Goal: Task Accomplishment & Management: Complete application form

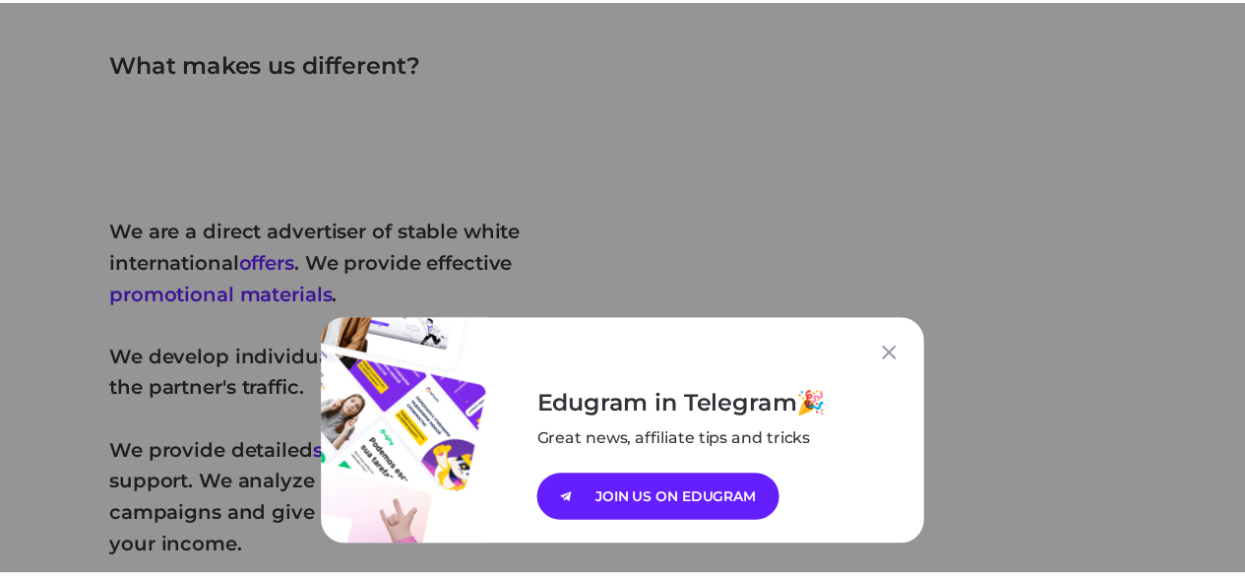
scroll to position [1082, 0]
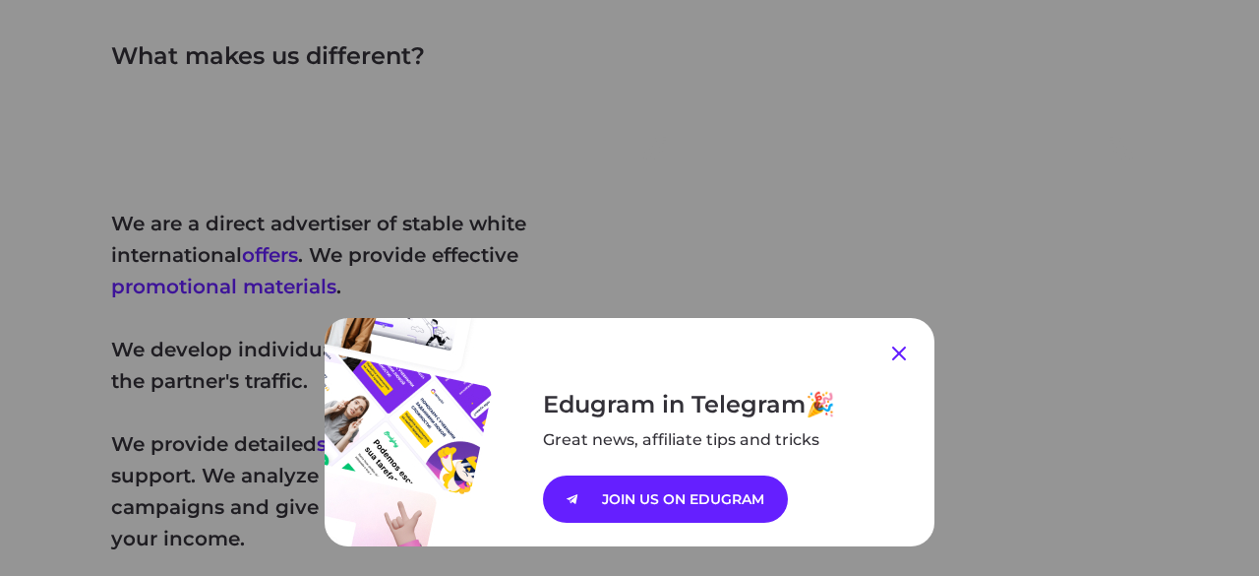
click at [897, 357] on icon at bounding box center [899, 353] width 24 height 24
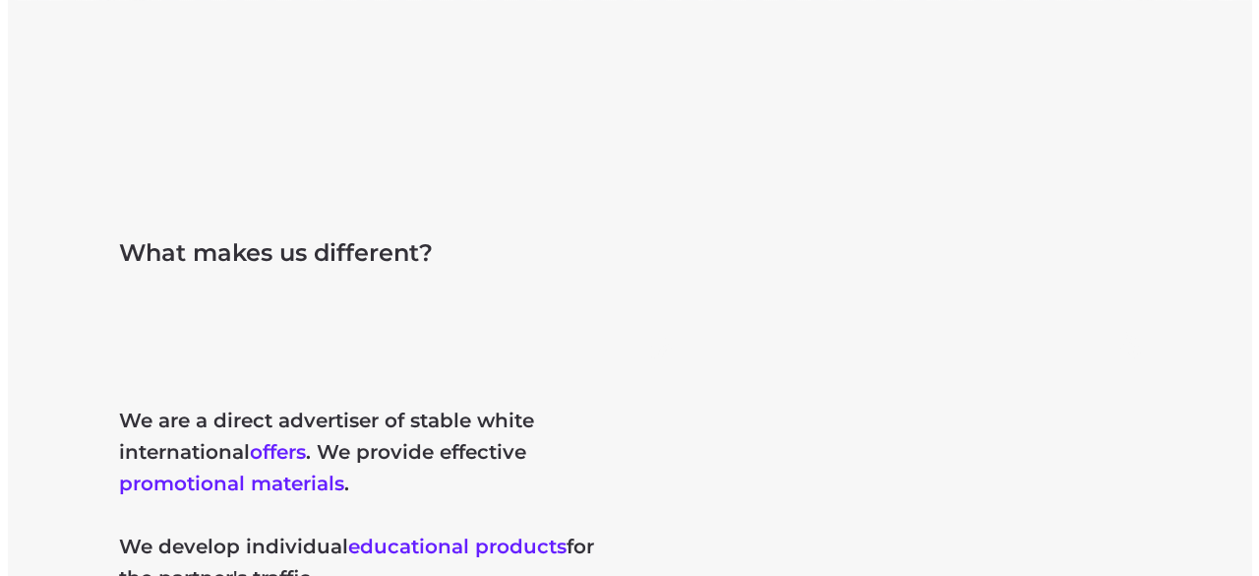
scroll to position [0, 0]
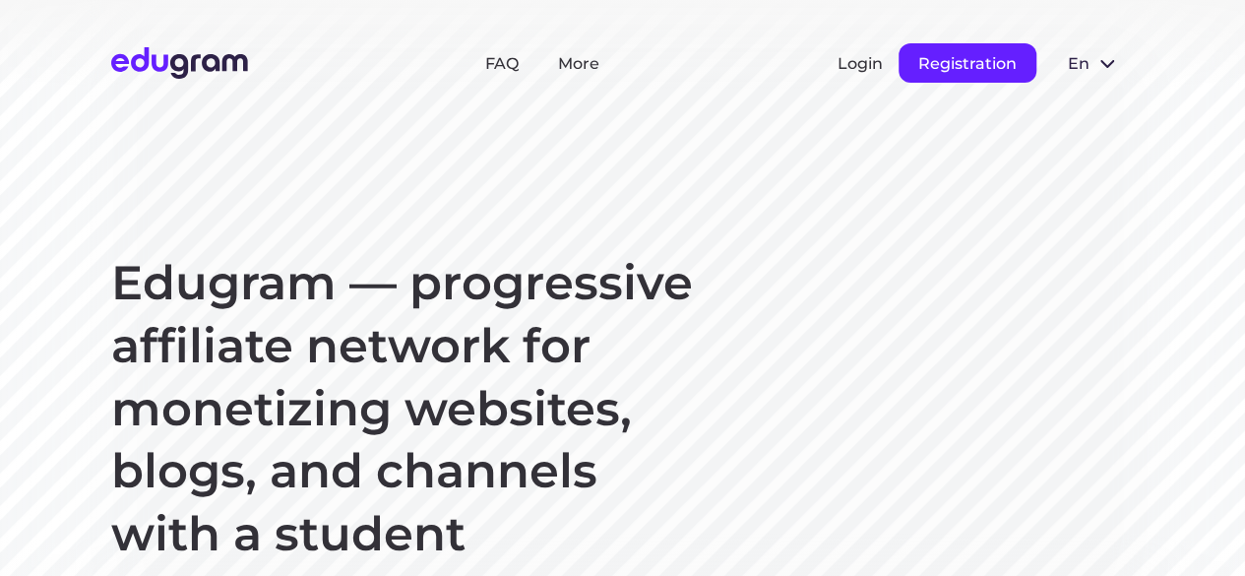
click at [960, 64] on button "Registration" at bounding box center [967, 62] width 138 height 39
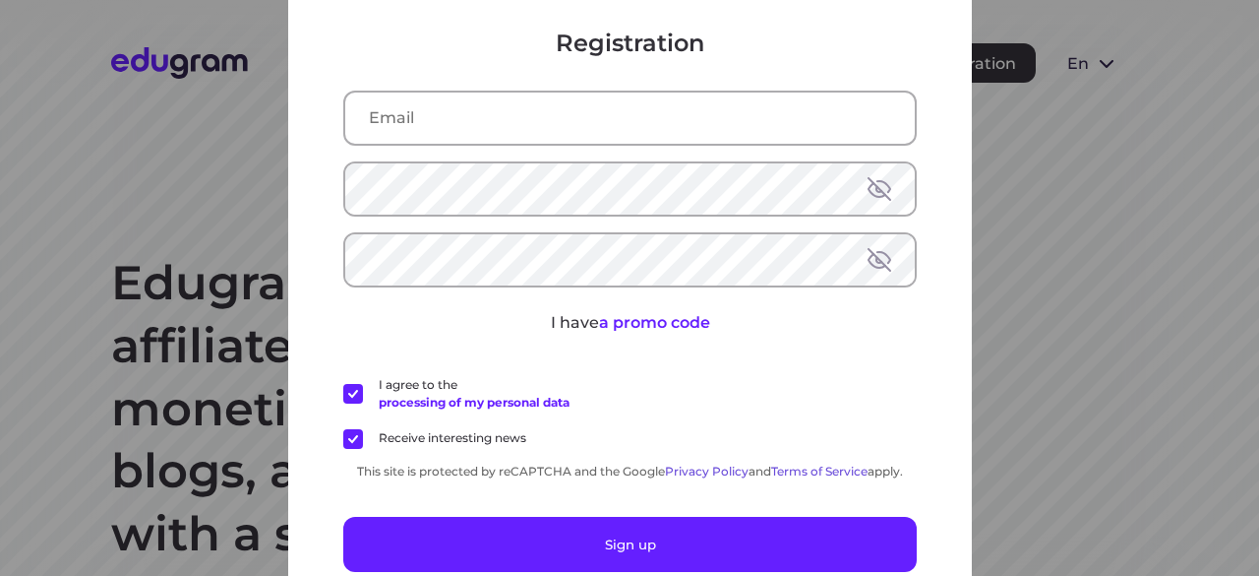
click at [1033, 143] on div "Registration I have a promo code I agree to the processing of my personal data …" at bounding box center [629, 288] width 1259 height 576
click at [238, 178] on div "Registration I have a promo code I agree to the processing of my personal data …" at bounding box center [629, 288] width 1259 height 576
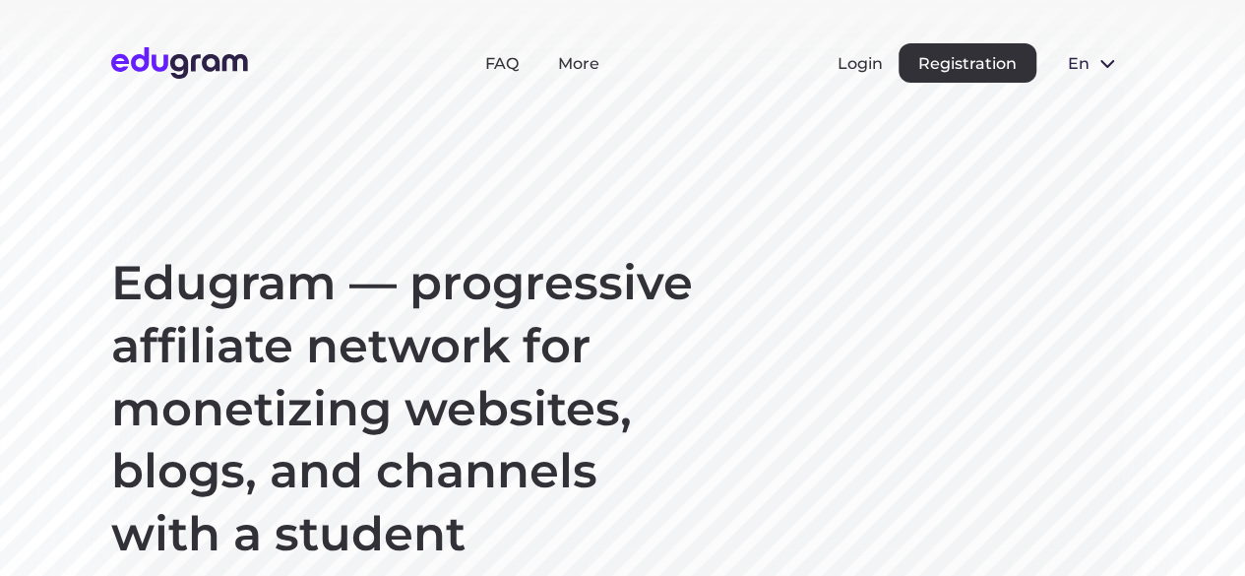
click at [1120, 66] on button "en" at bounding box center [1093, 62] width 83 height 39
click at [1107, 113] on button "Русский" at bounding box center [1105, 107] width 107 height 31
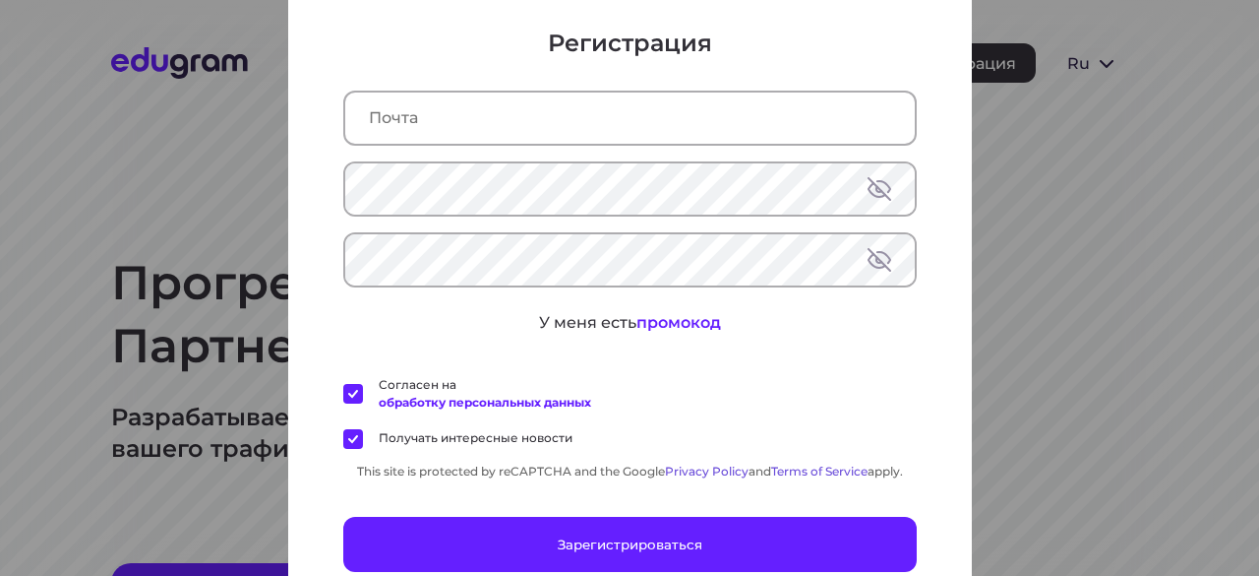
click at [482, 127] on input "text" at bounding box center [630, 117] width 570 height 51
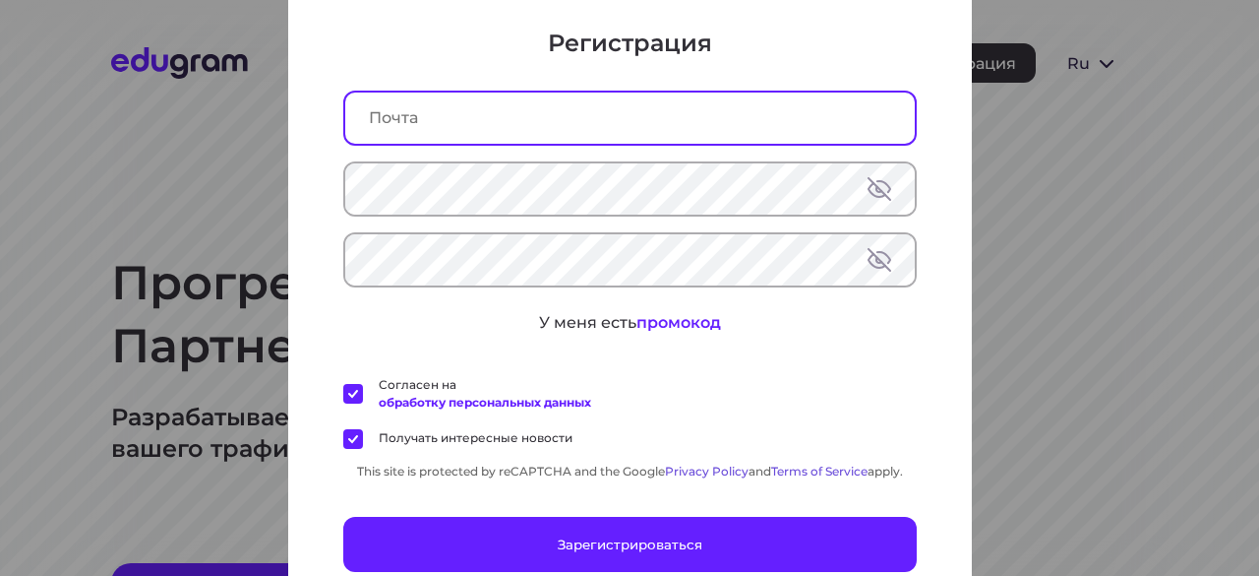
paste input "[EMAIL_ADDRESS][DOMAIN_NAME]"
type input "[EMAIL_ADDRESS][DOMAIN_NAME]"
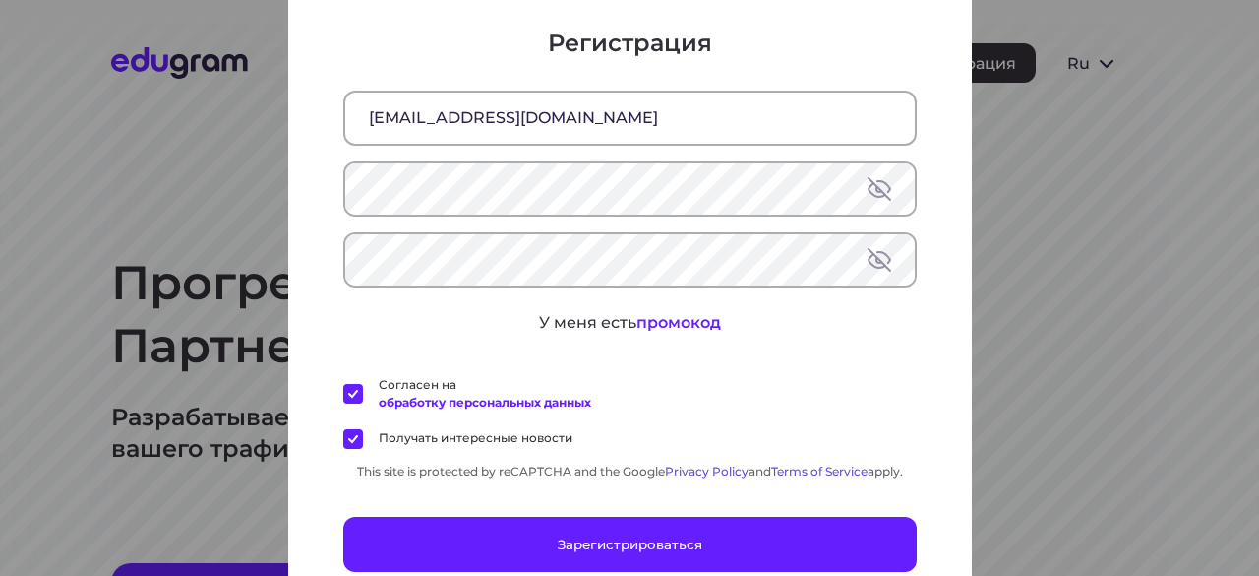
click at [874, 190] on button at bounding box center [880, 189] width 24 height 24
click at [868, 261] on button at bounding box center [880, 260] width 24 height 24
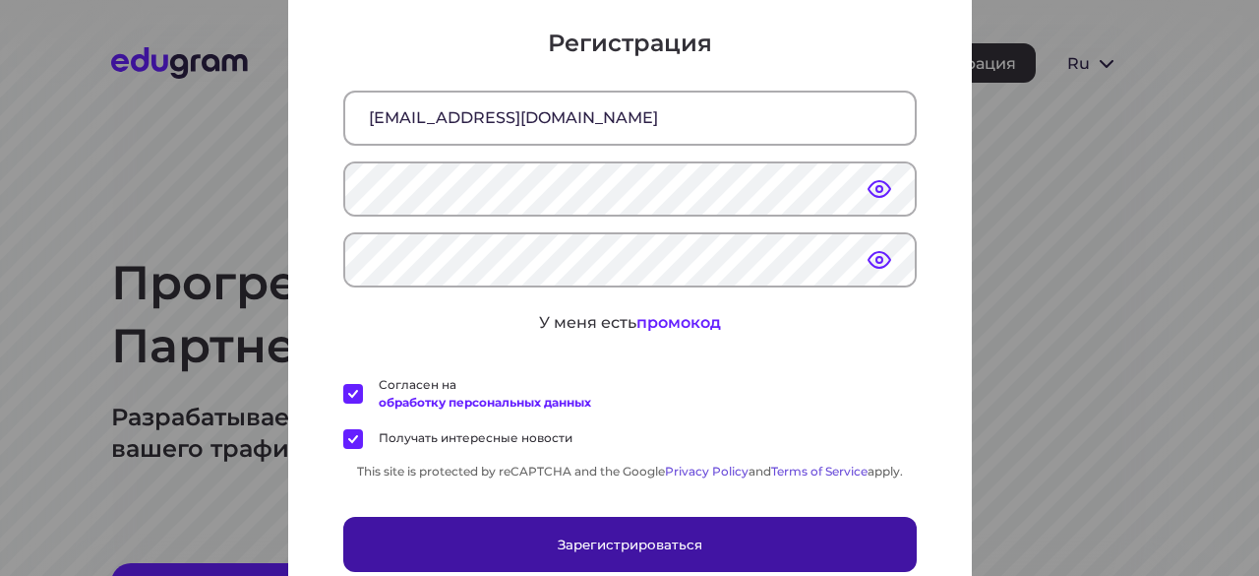
click at [601, 528] on button "Зарегистрироваться" at bounding box center [630, 544] width 574 height 55
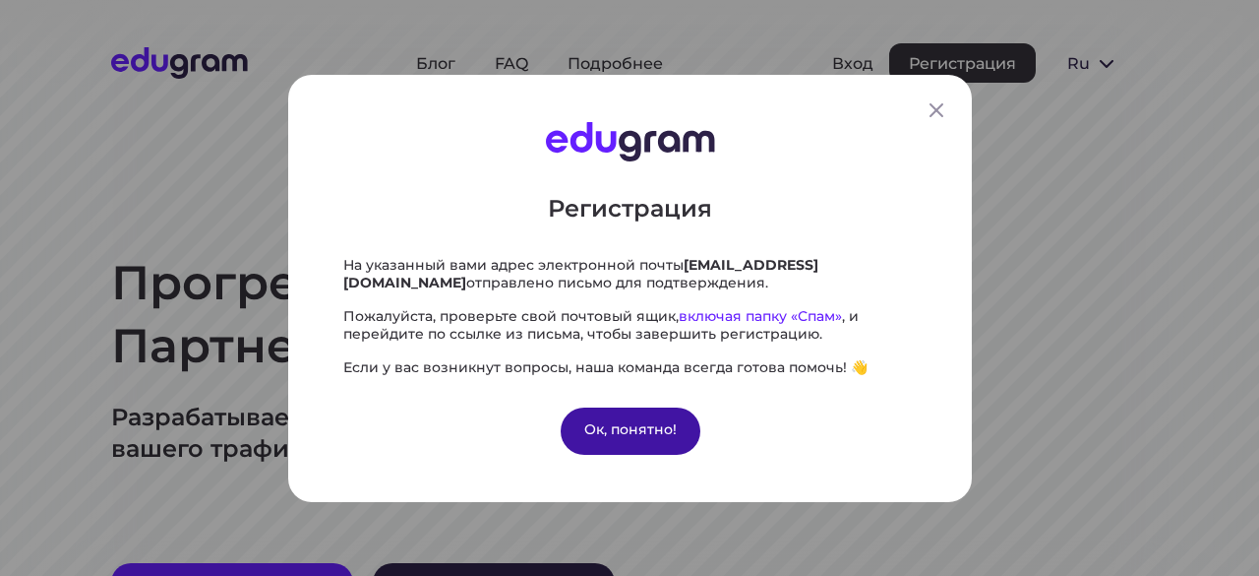
click at [593, 423] on div "Ок, понятно!" at bounding box center [630, 429] width 140 height 47
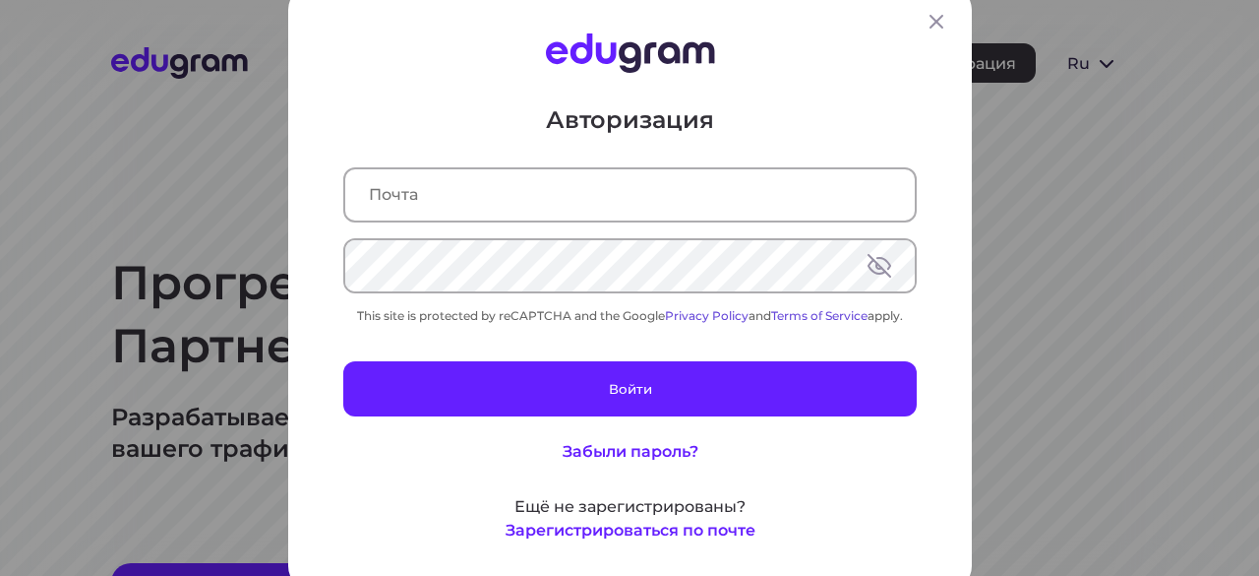
click at [502, 179] on input "text" at bounding box center [630, 194] width 570 height 51
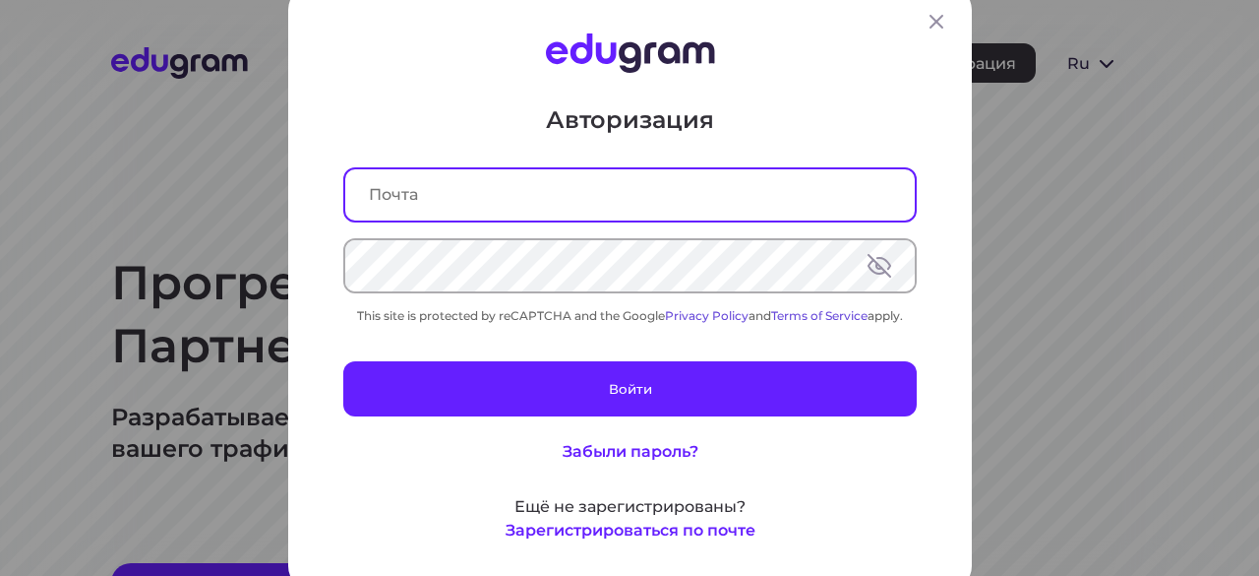
type input "[EMAIL_ADDRESS][DOMAIN_NAME]"
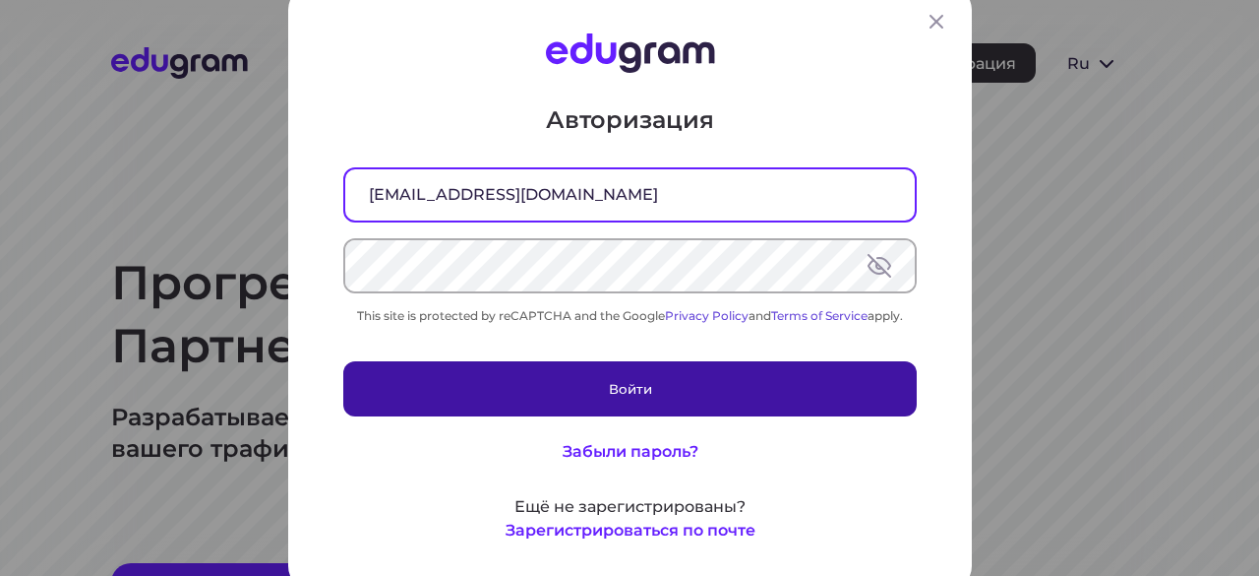
click at [529, 391] on button "Войти" at bounding box center [630, 388] width 574 height 55
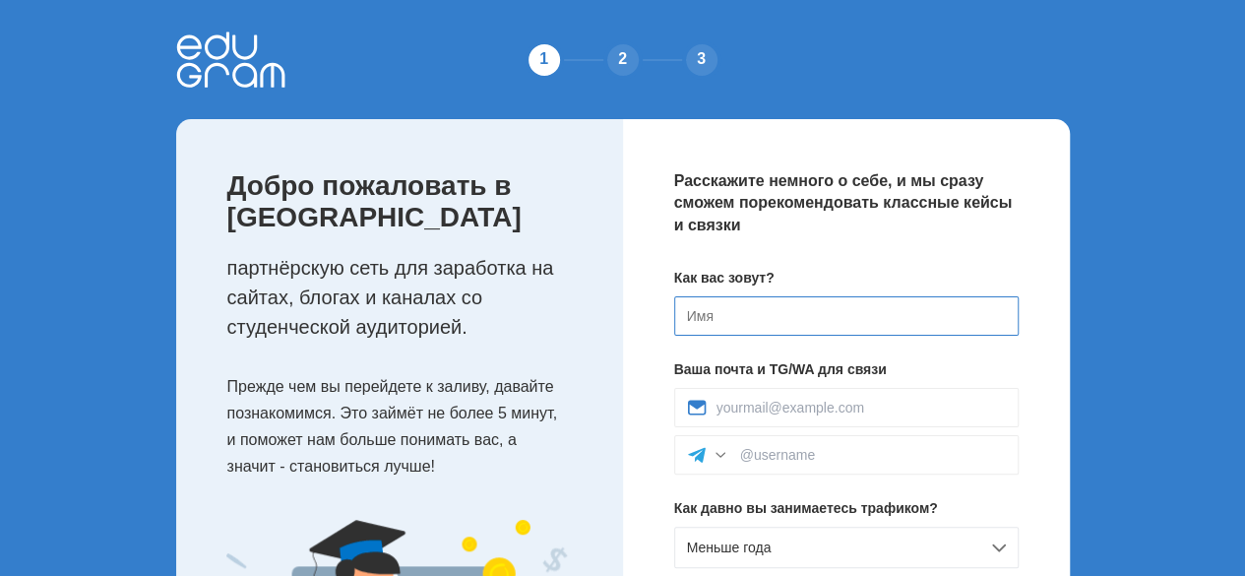
click at [753, 312] on input at bounding box center [846, 315] width 344 height 39
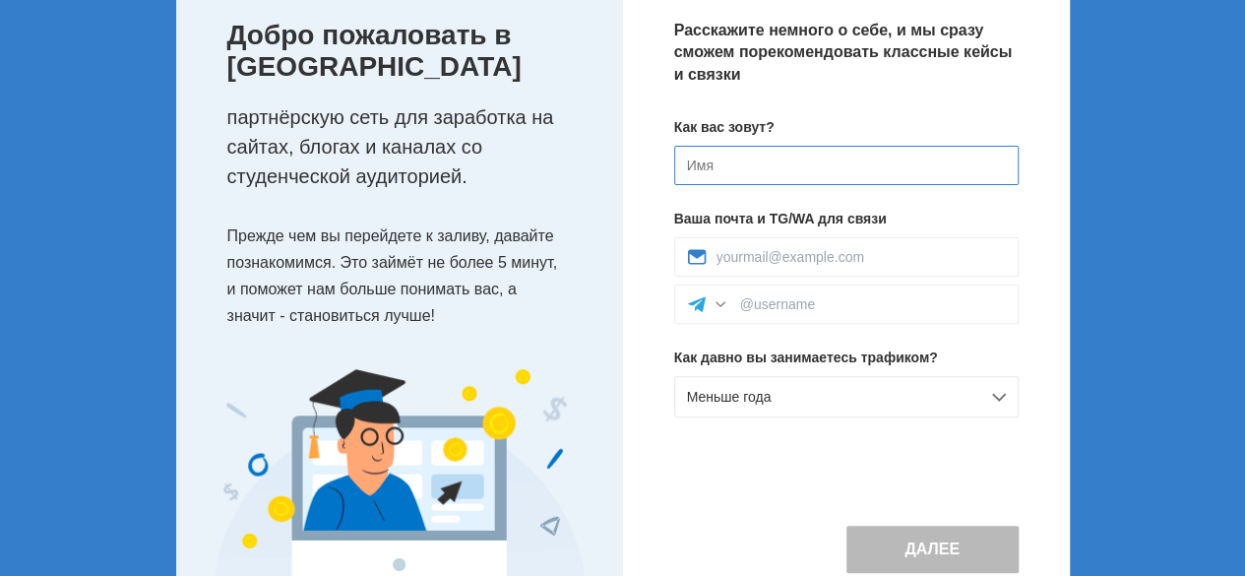
scroll to position [197, 0]
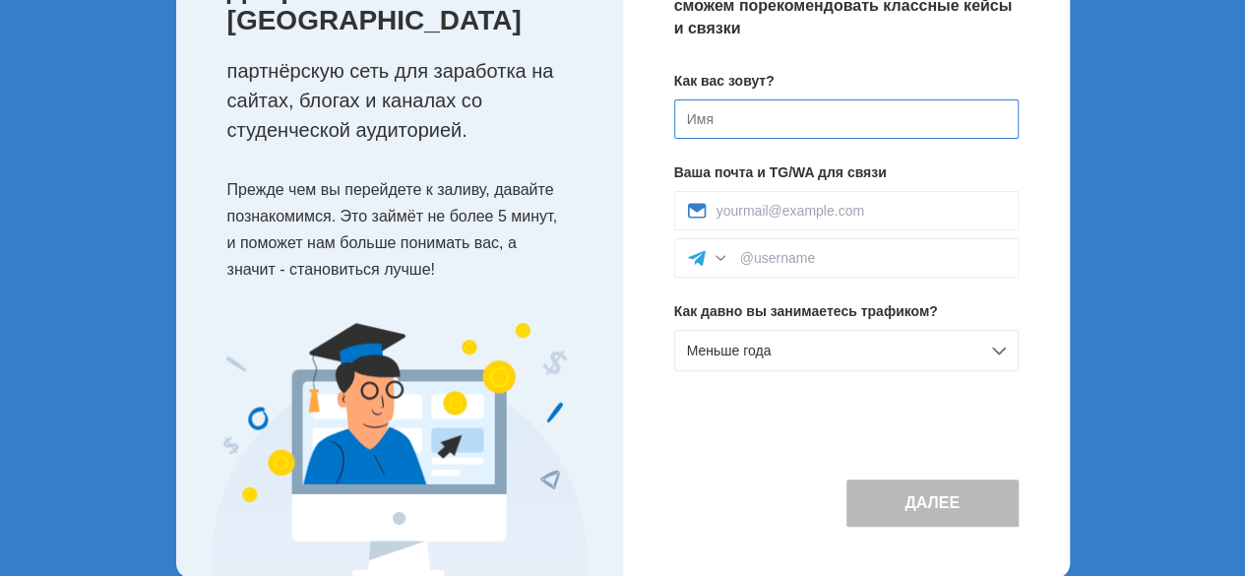
type input "U"
type input "G"
type input "L"
type input "Gaiana"
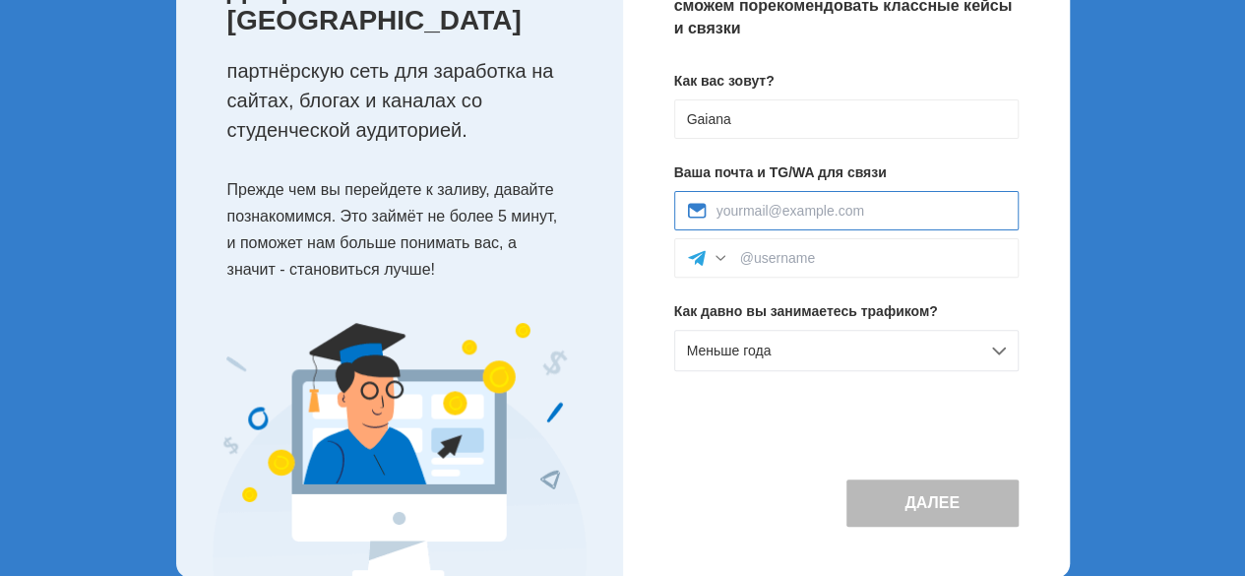
click at [791, 203] on input at bounding box center [860, 211] width 289 height 16
type input "[EMAIL_ADDRESS][DOMAIN_NAME]"
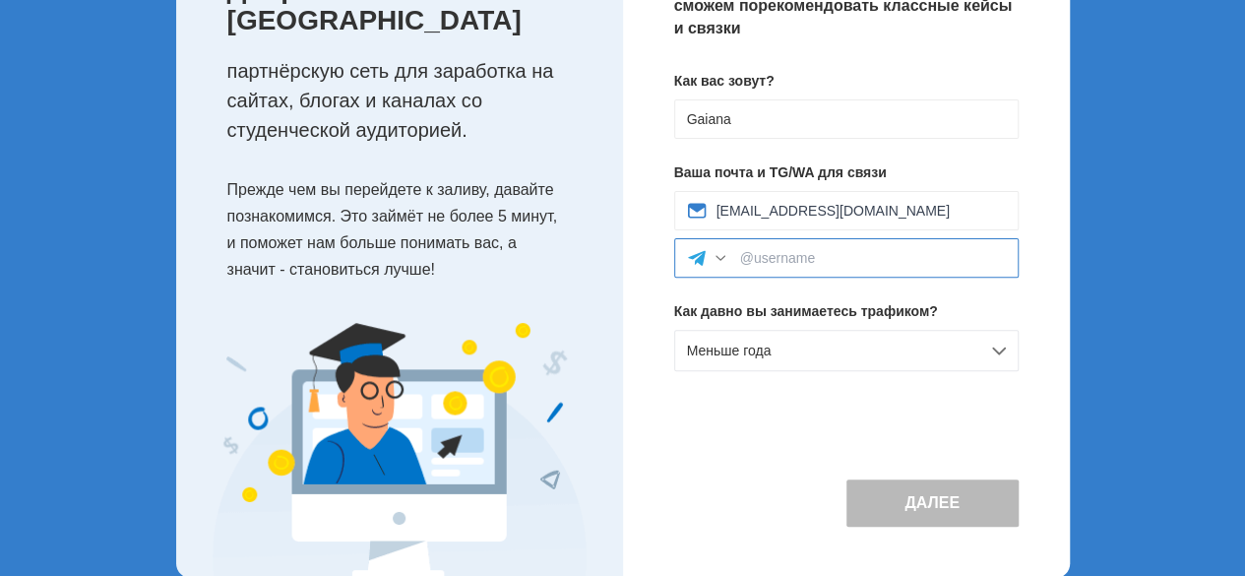
click at [808, 265] on input at bounding box center [873, 258] width 266 height 16
click at [777, 257] on input at bounding box center [873, 258] width 266 height 16
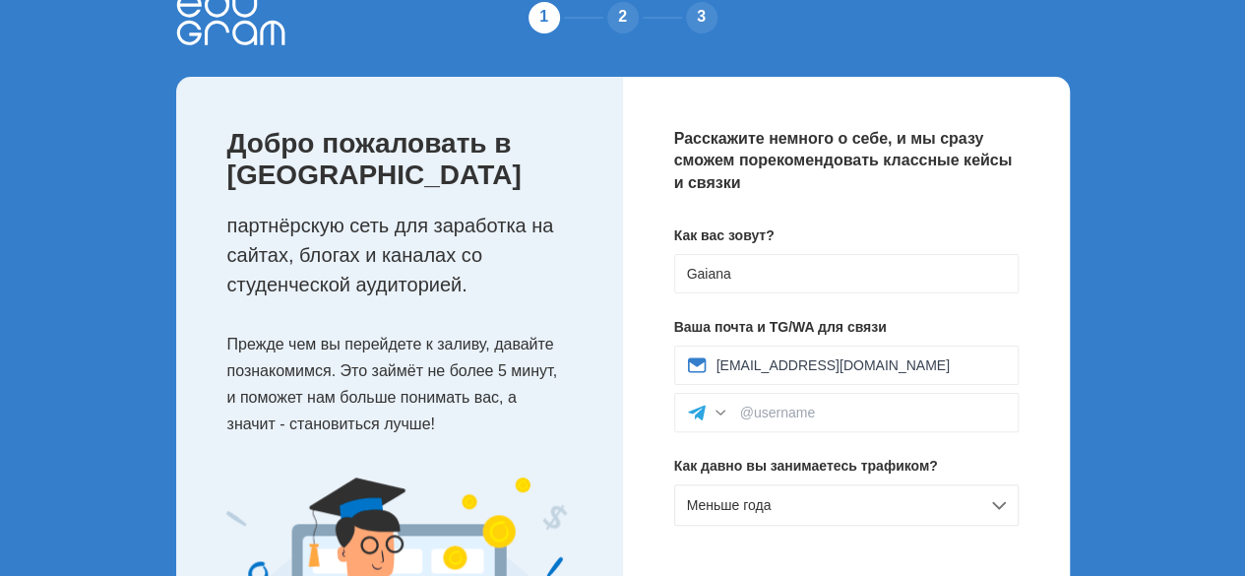
scroll to position [0, 0]
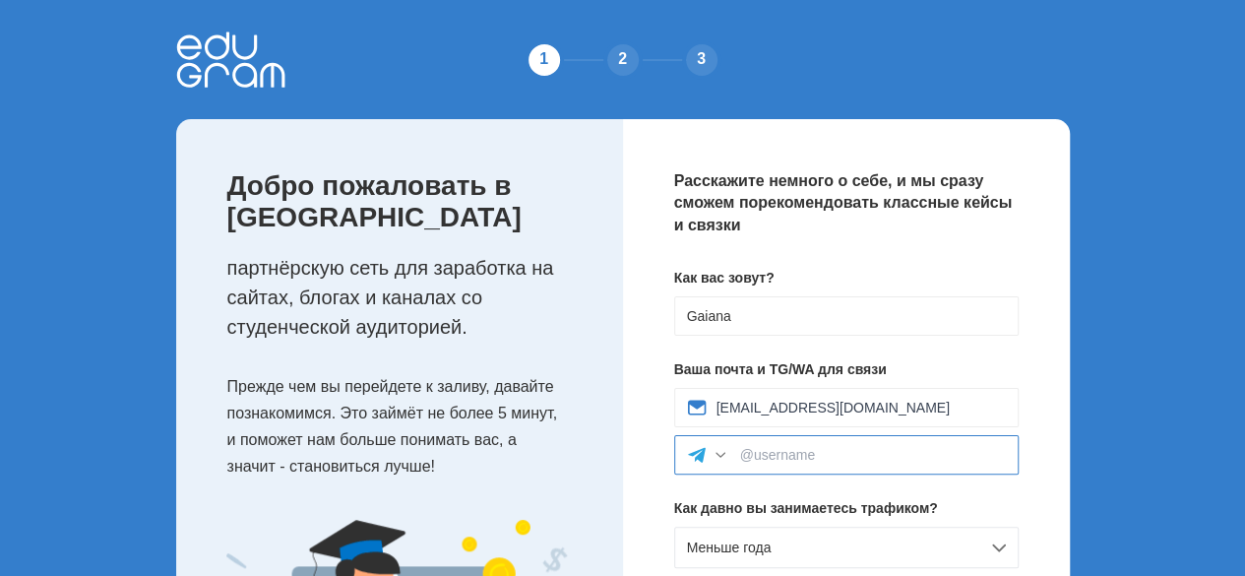
paste input "[URL][DOMAIN_NAME][DEMOGRAPHIC_DATA]"
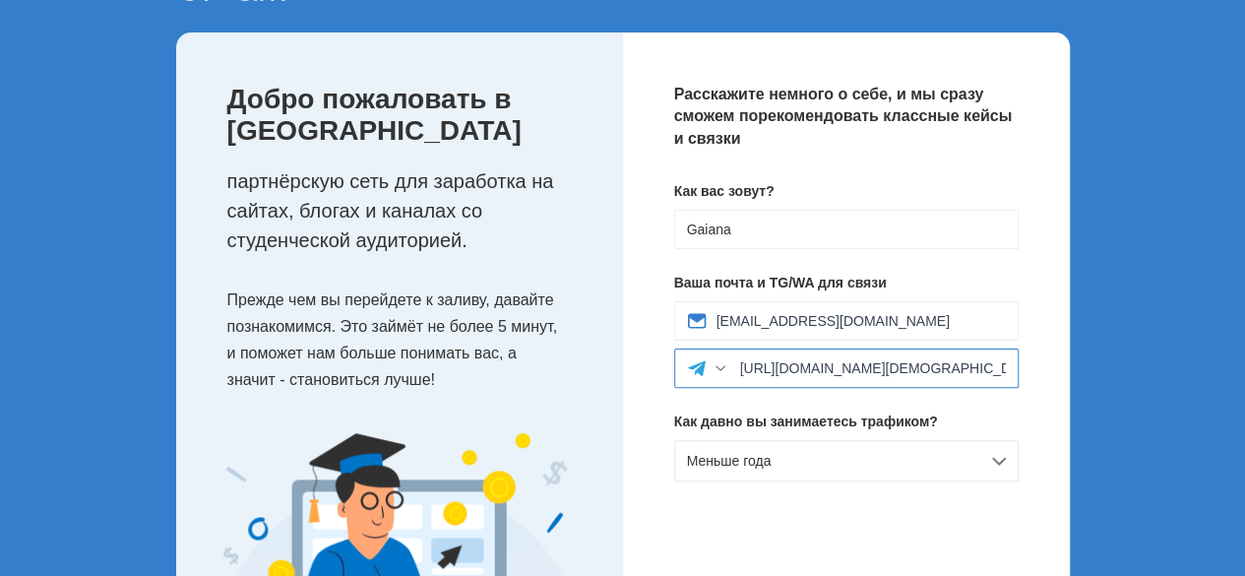
scroll to position [197, 0]
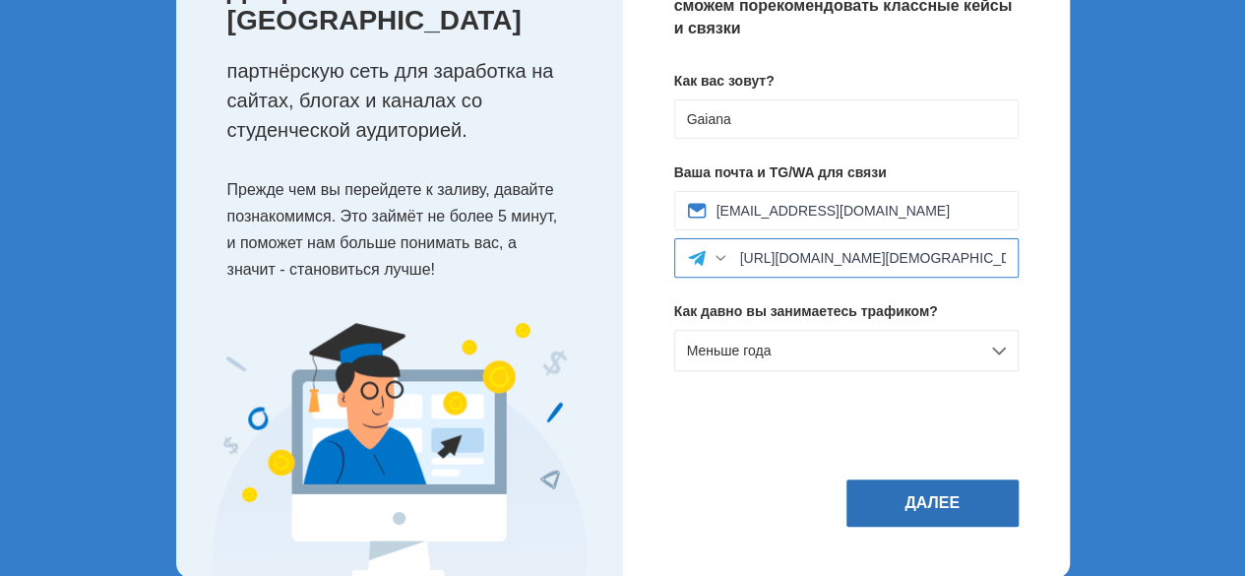
type input "[URL][DOMAIN_NAME][DEMOGRAPHIC_DATA]"
click at [907, 499] on button "Далее" at bounding box center [932, 502] width 172 height 47
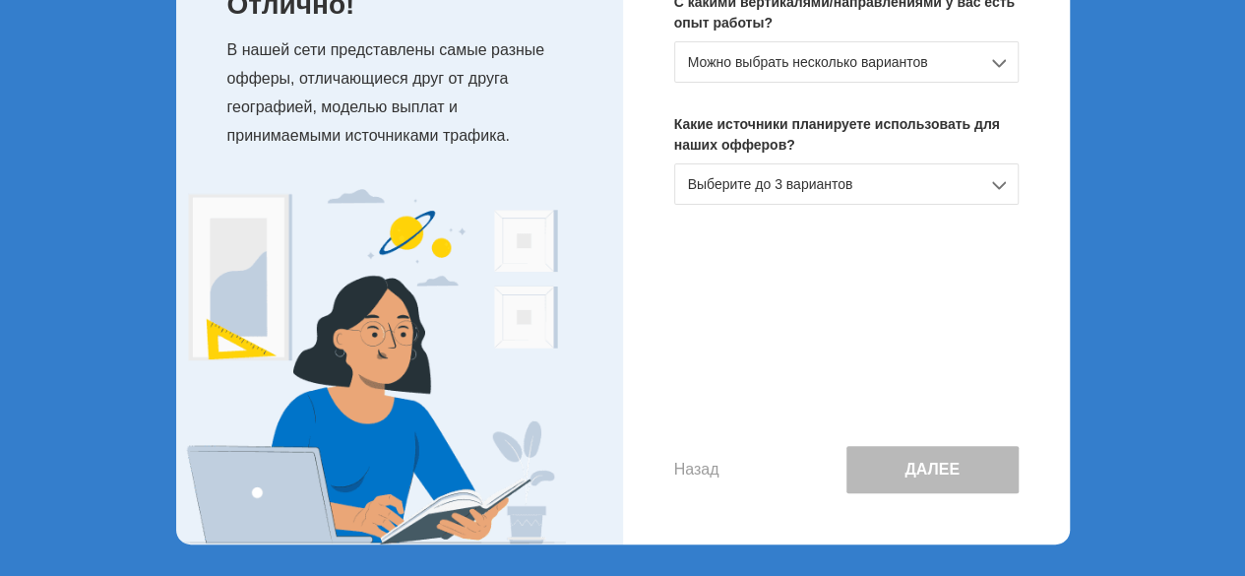
scroll to position [0, 0]
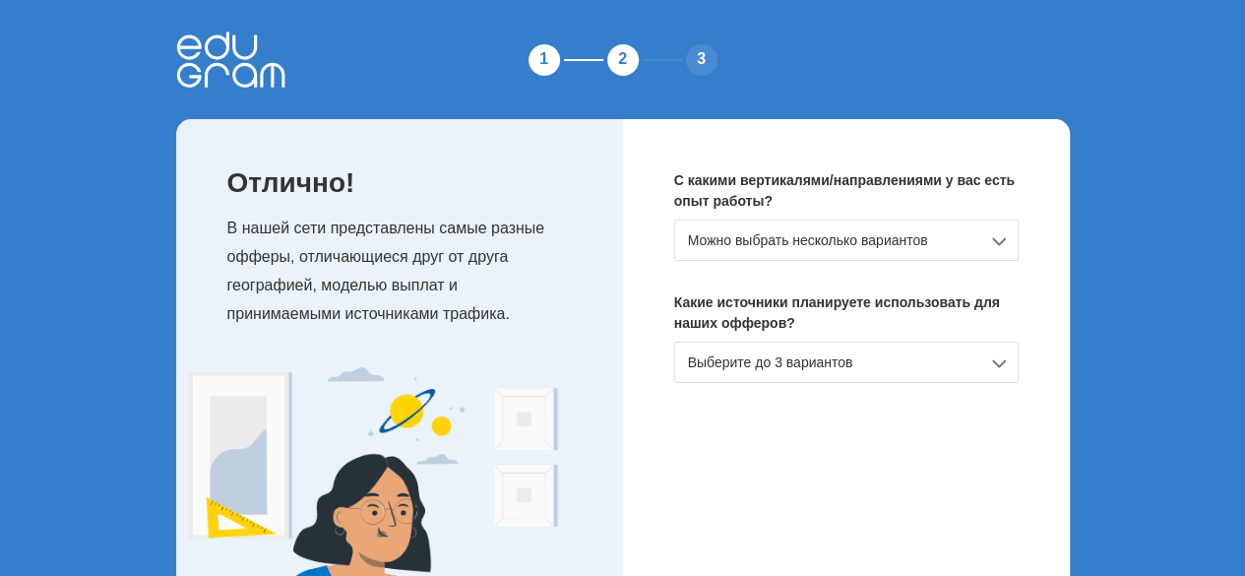
click at [867, 255] on div "Можно выбрать несколько вариантов" at bounding box center [846, 239] width 344 height 41
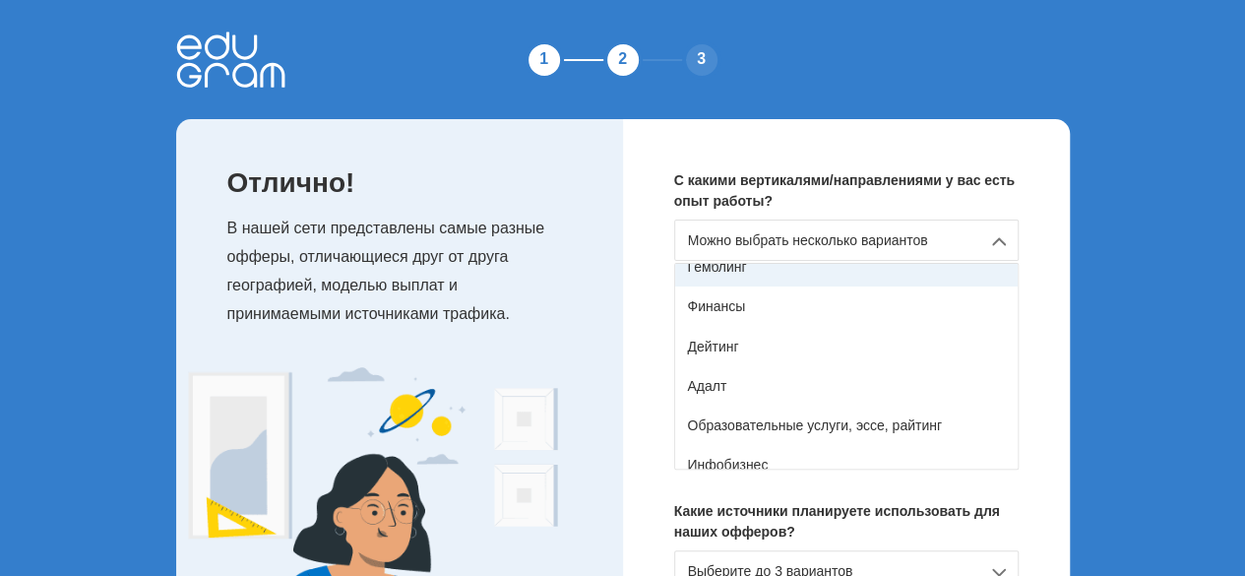
scroll to position [197, 0]
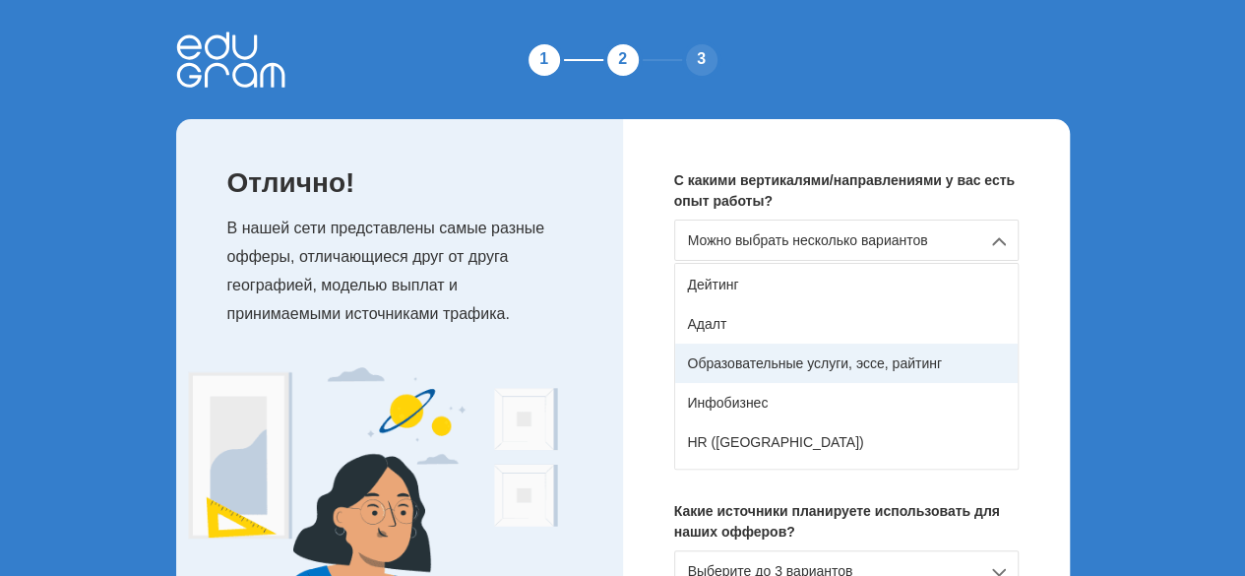
click at [824, 367] on div "Образовательные услуги, эссе, райтинг" at bounding box center [846, 362] width 342 height 39
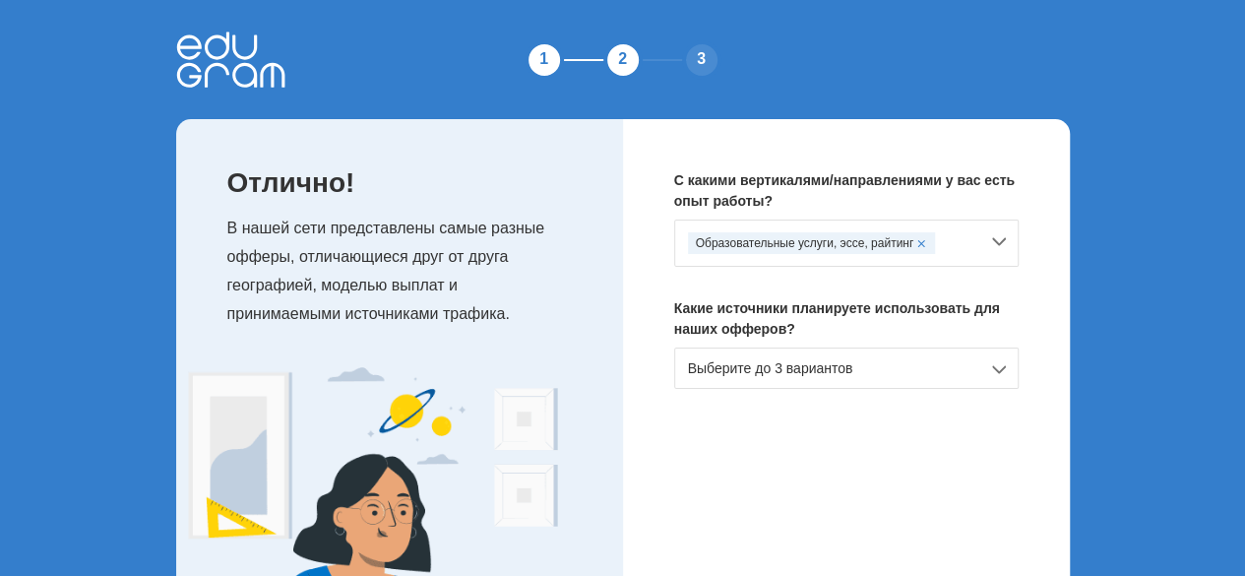
click at [836, 375] on div "Выберите до 3 вариантов" at bounding box center [846, 367] width 344 height 41
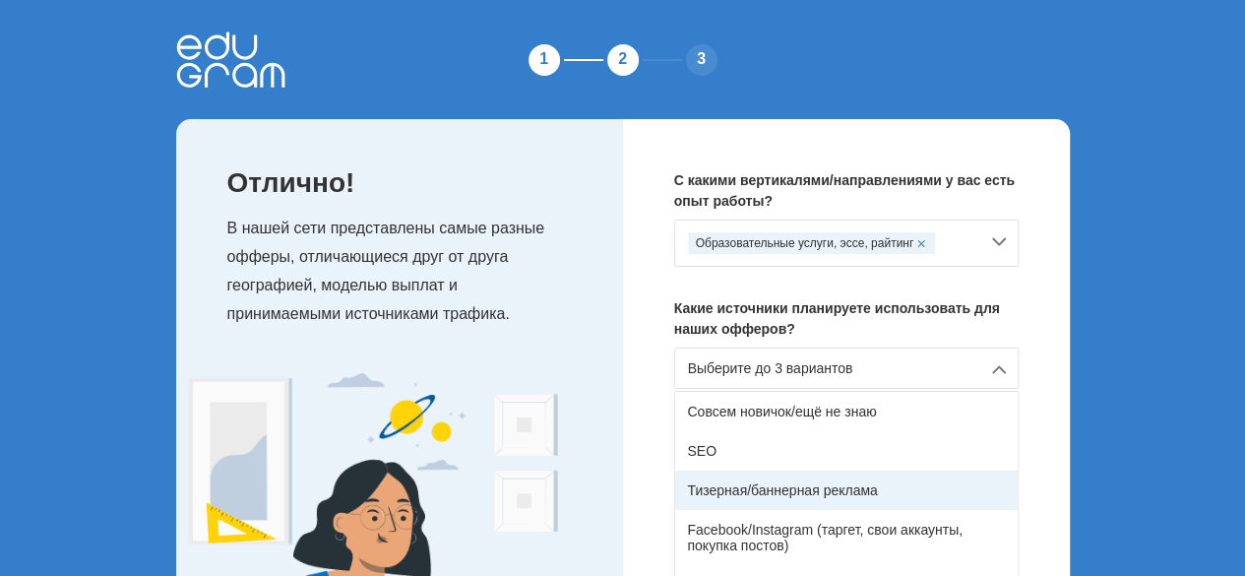
scroll to position [98, 0]
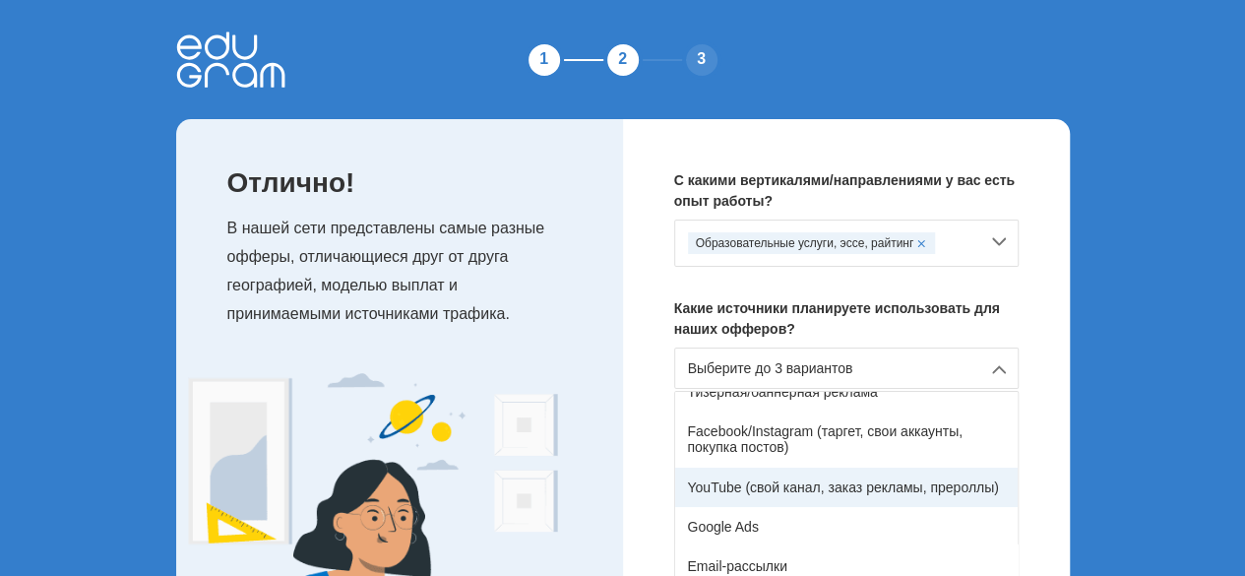
click at [935, 489] on div "YouTube (свой канал, заказ рекламы, прероллы)" at bounding box center [846, 486] width 342 height 39
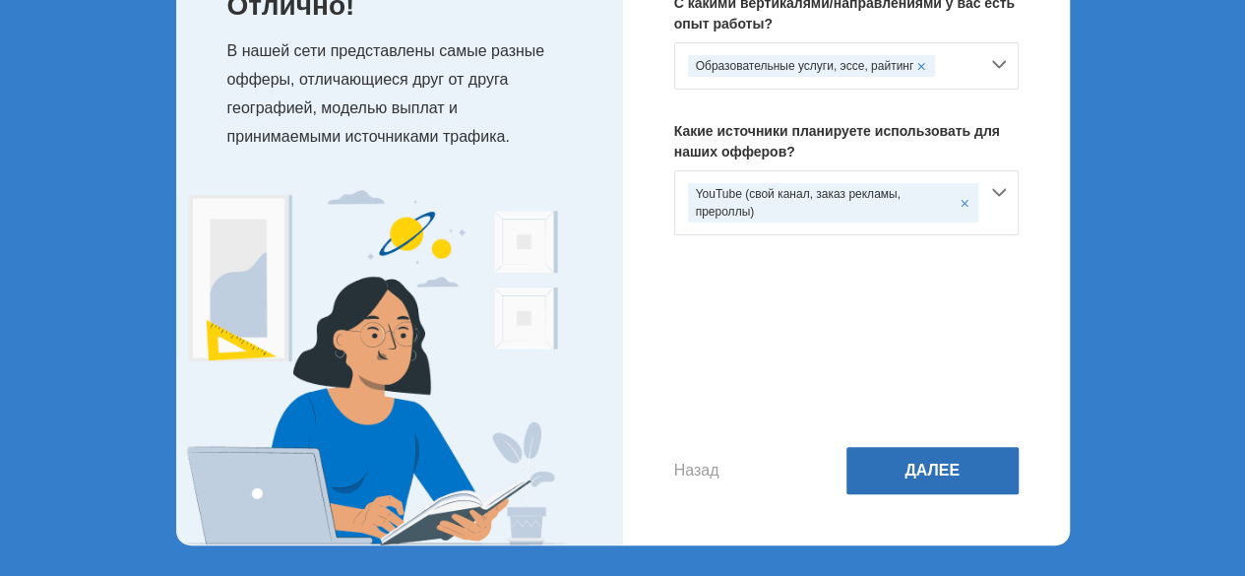
click at [969, 488] on button "Далее" at bounding box center [932, 470] width 172 height 47
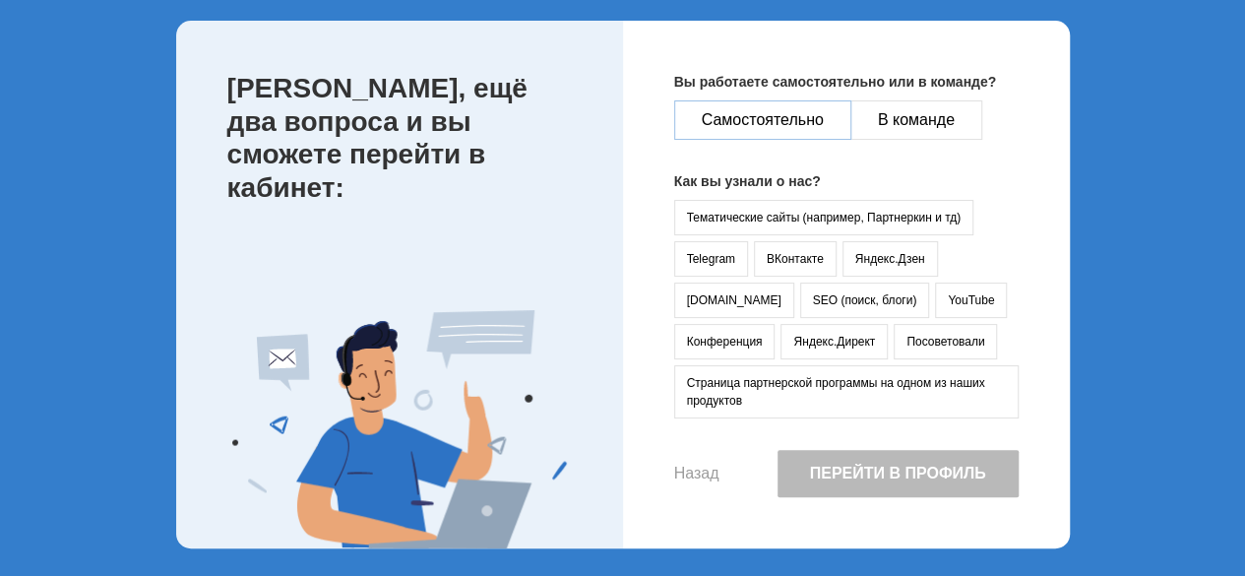
click at [795, 123] on button "Самостоятельно" at bounding box center [762, 119] width 177 height 39
click at [935, 302] on button "YouTube" at bounding box center [971, 299] width 72 height 35
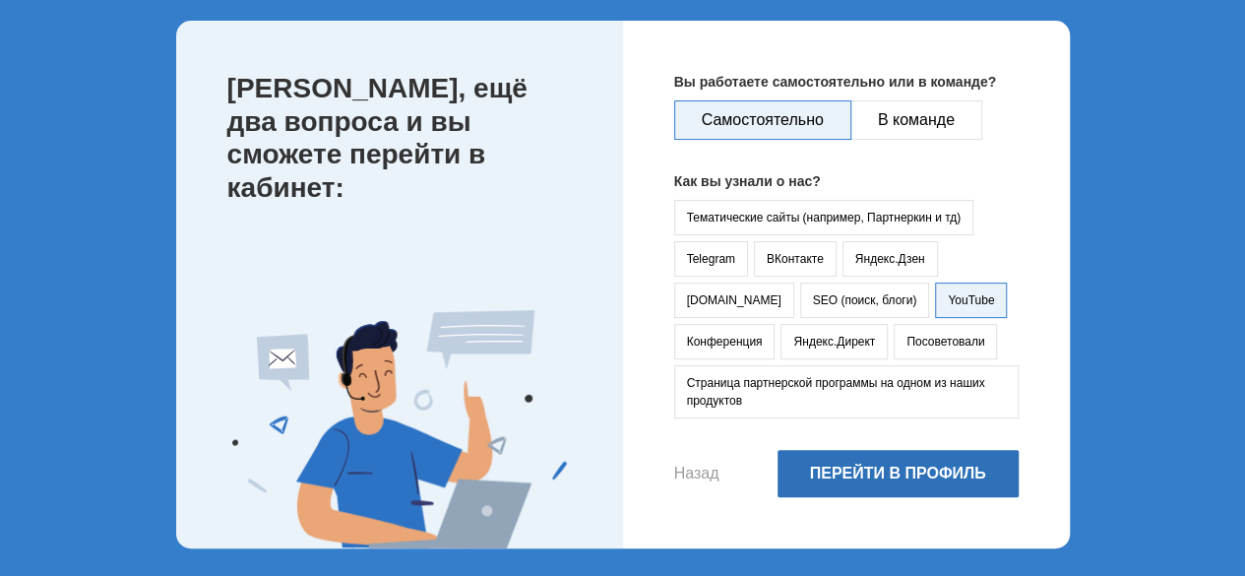
click at [884, 467] on button "Перейти в профиль" at bounding box center [897, 473] width 241 height 47
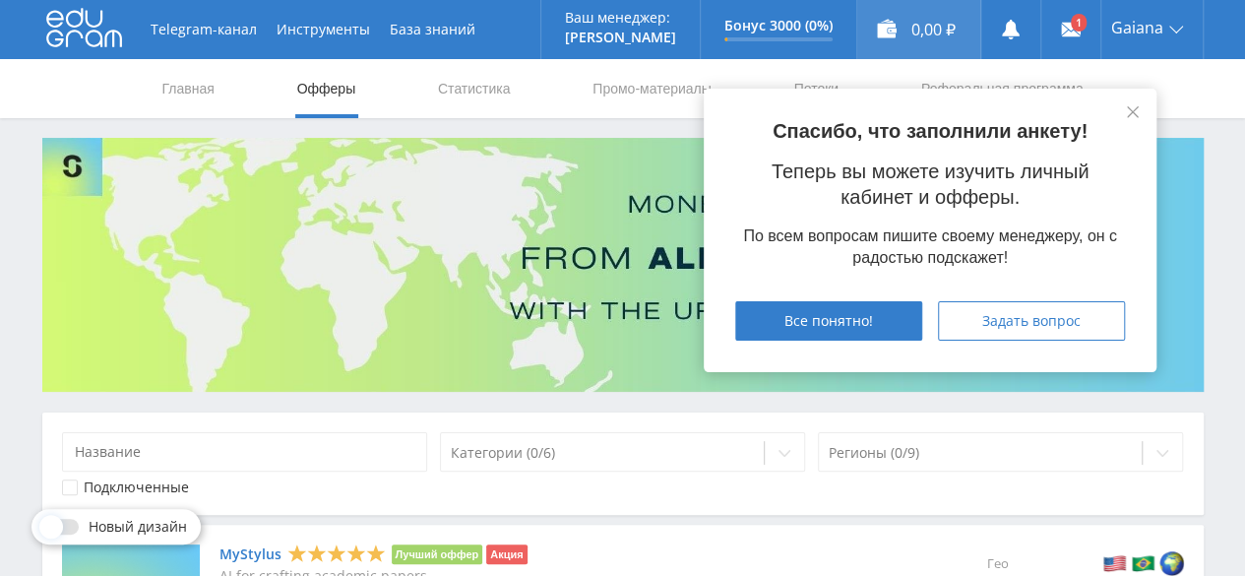
click at [899, 33] on div "0,00 ₽" at bounding box center [918, 29] width 123 height 59
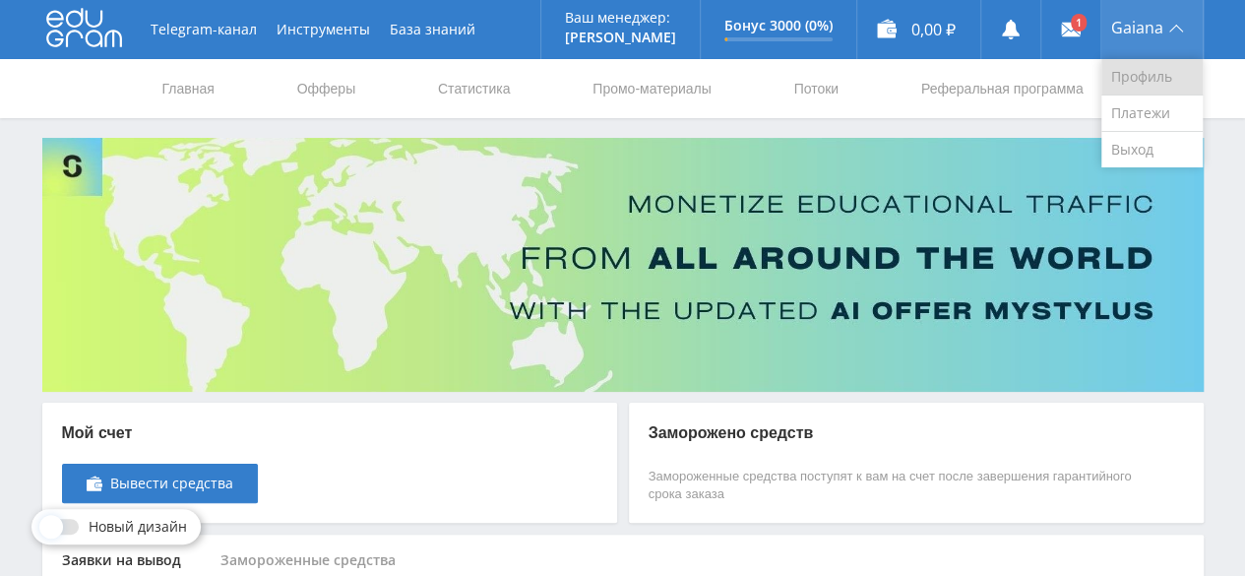
click at [1141, 78] on link "Профиль" at bounding box center [1151, 77] width 101 height 36
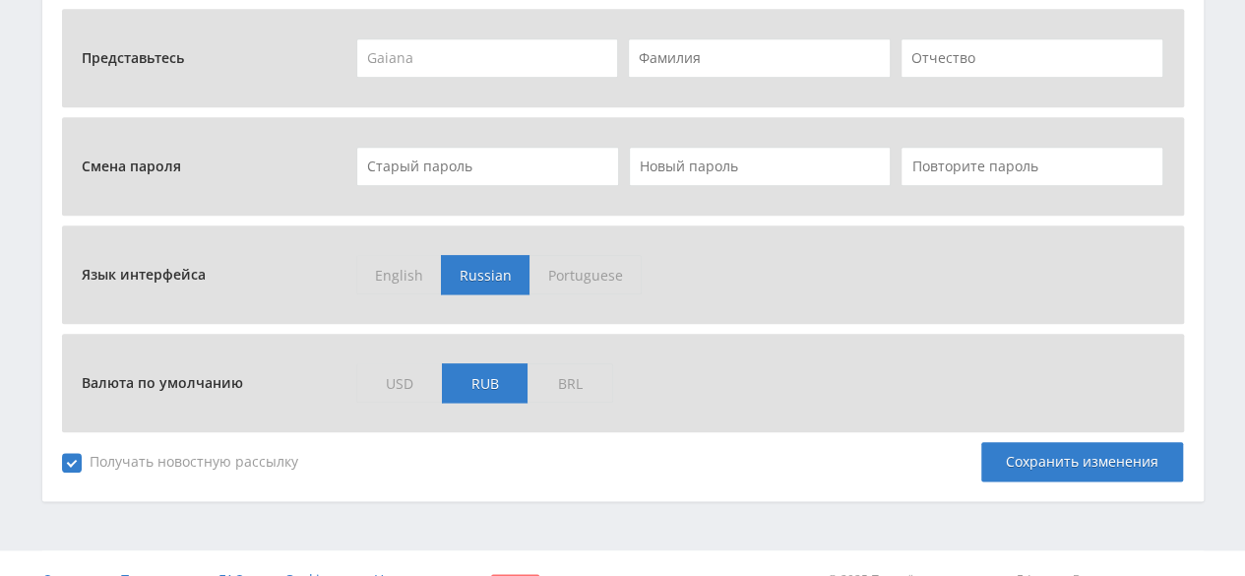
scroll to position [953, 0]
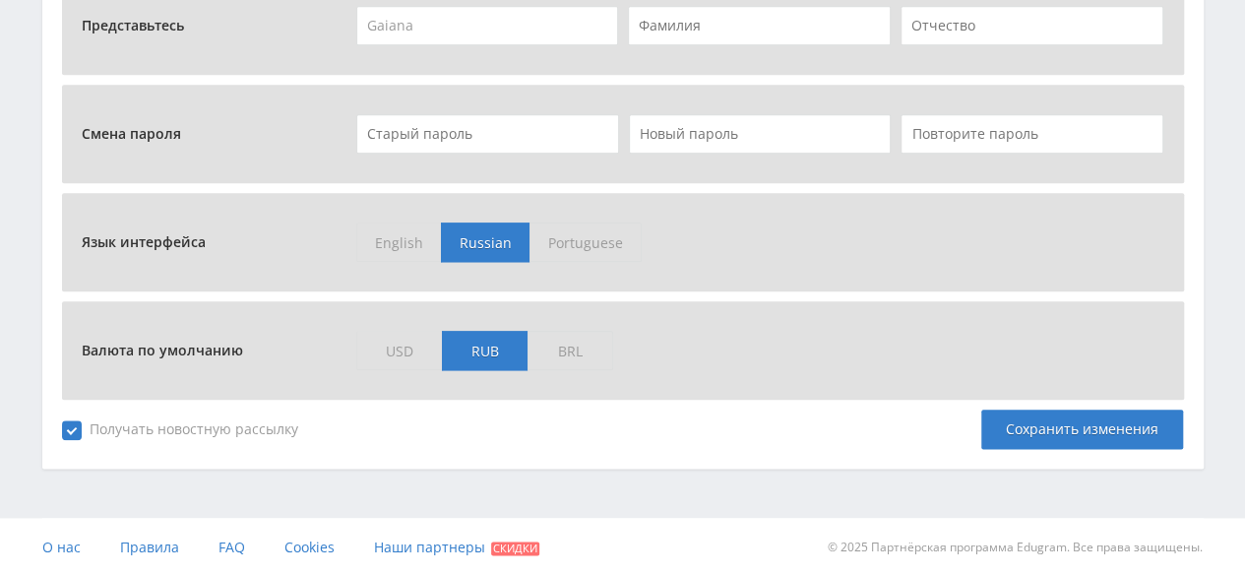
click at [401, 349] on span "USD" at bounding box center [399, 350] width 86 height 39
click at [0, 0] on input "USD" at bounding box center [0, 0] width 0 height 0
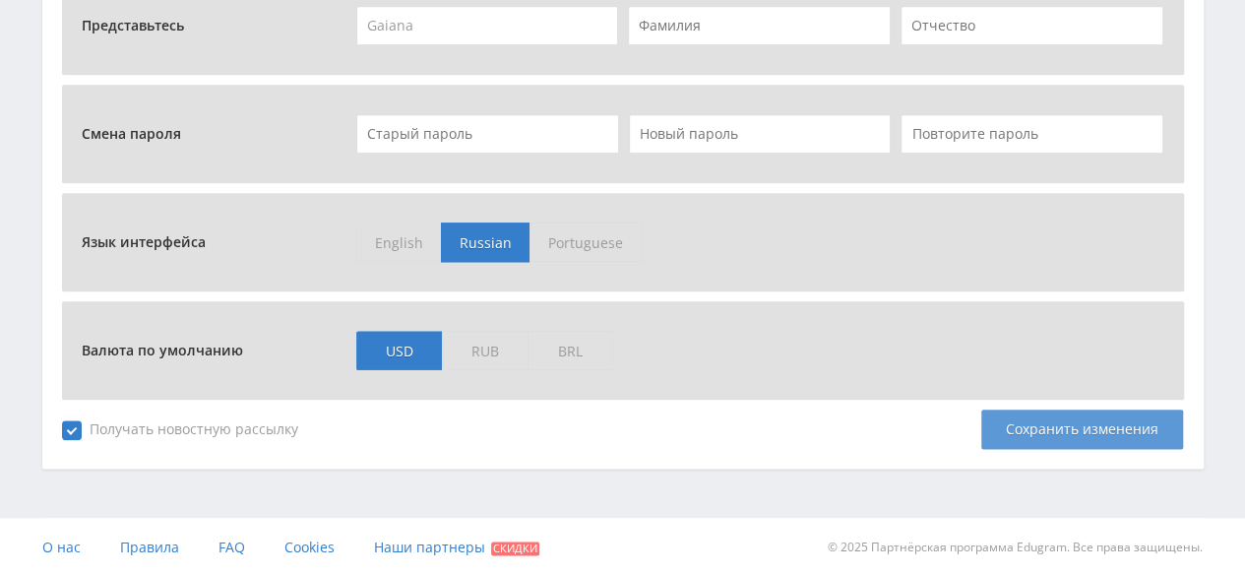
click at [1040, 424] on div "Сохранить изменения" at bounding box center [1082, 428] width 202 height 39
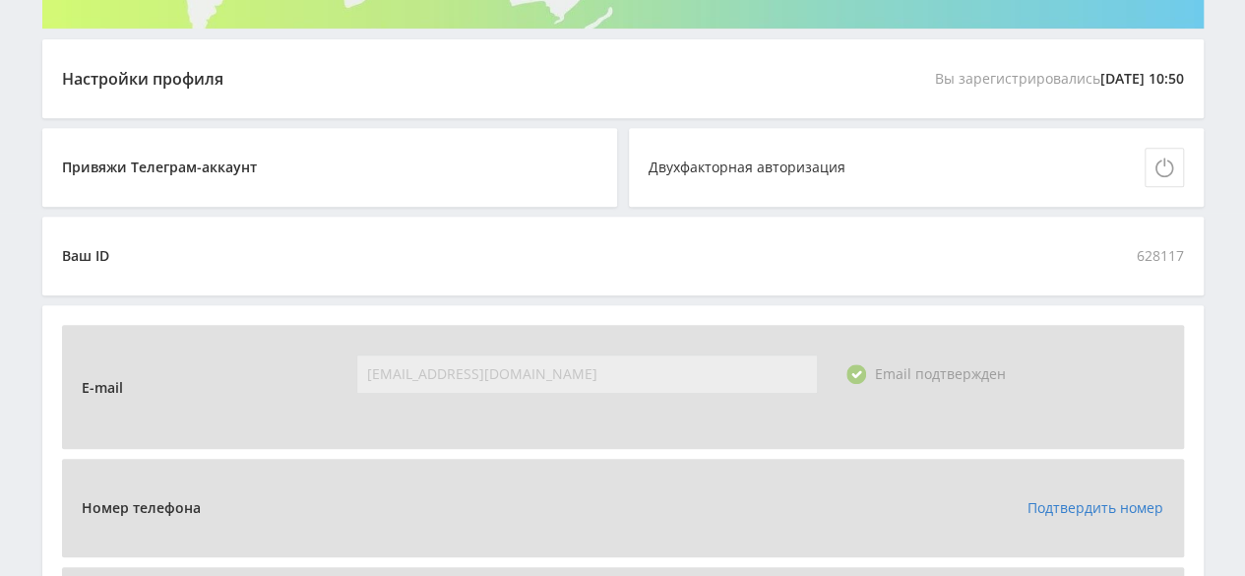
scroll to position [14, 0]
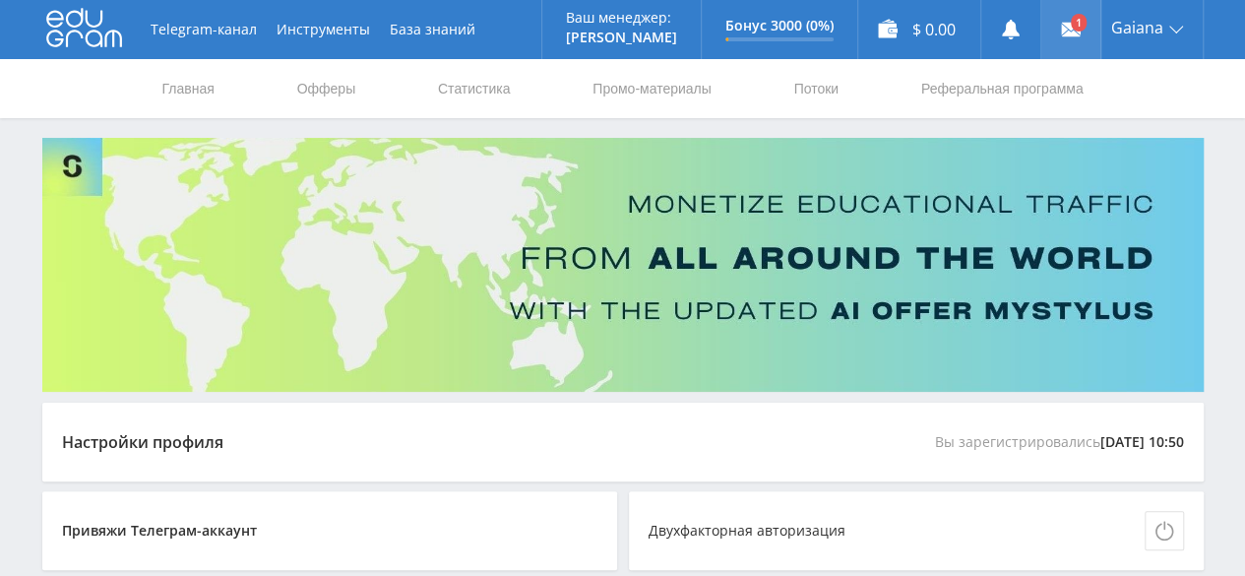
click at [1078, 21] on link at bounding box center [1070, 29] width 59 height 59
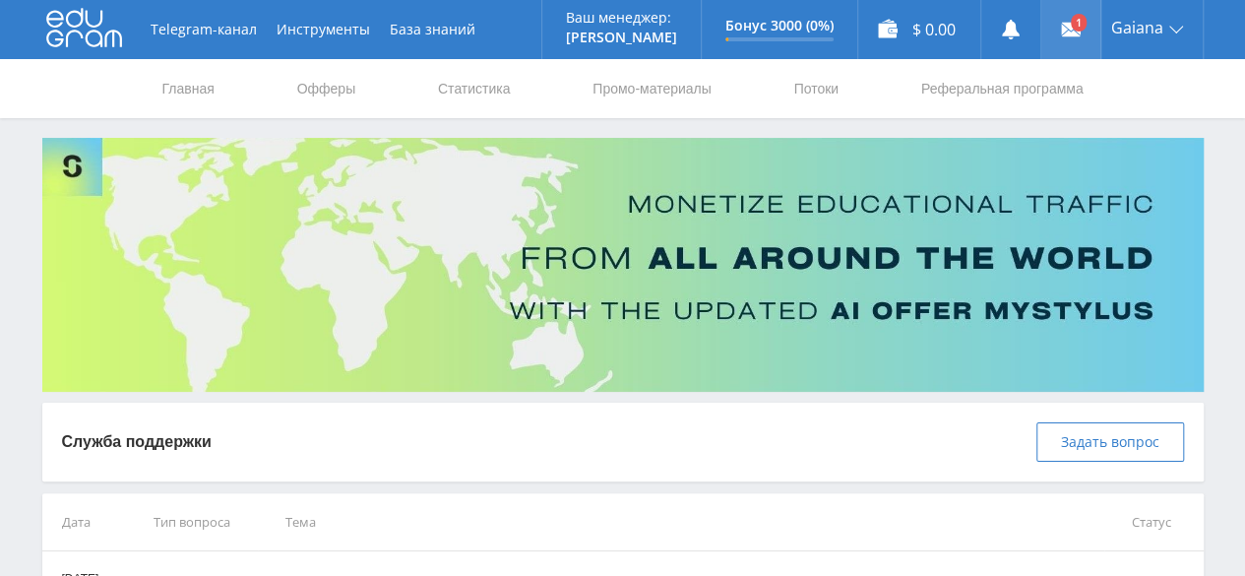
click at [1061, 27] on icon at bounding box center [1071, 30] width 20 height 20
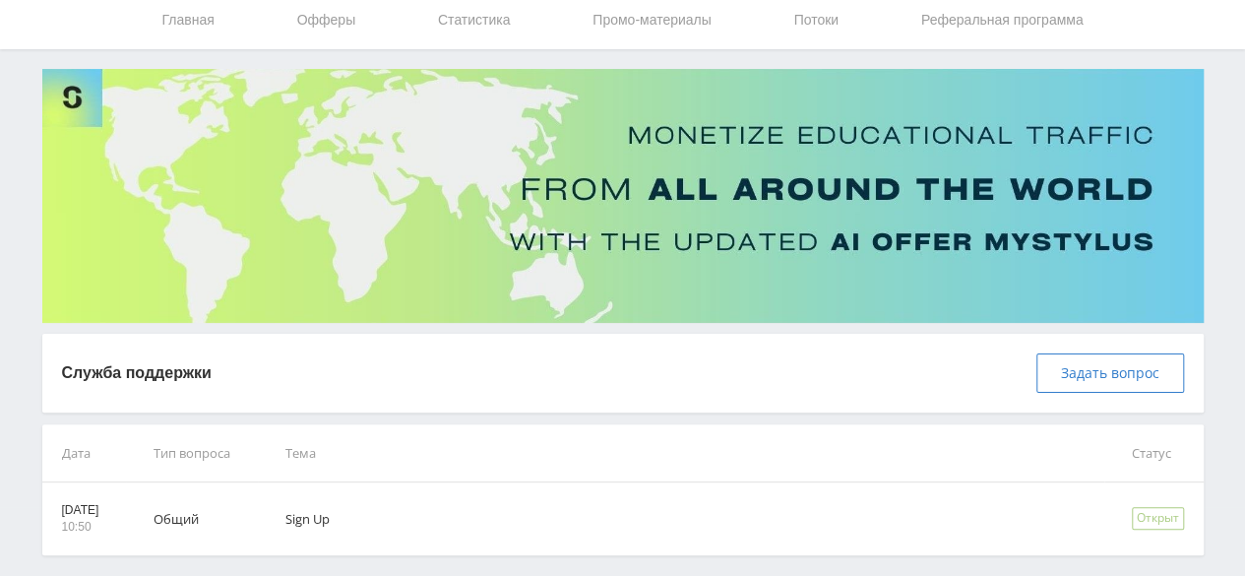
scroll to position [98, 0]
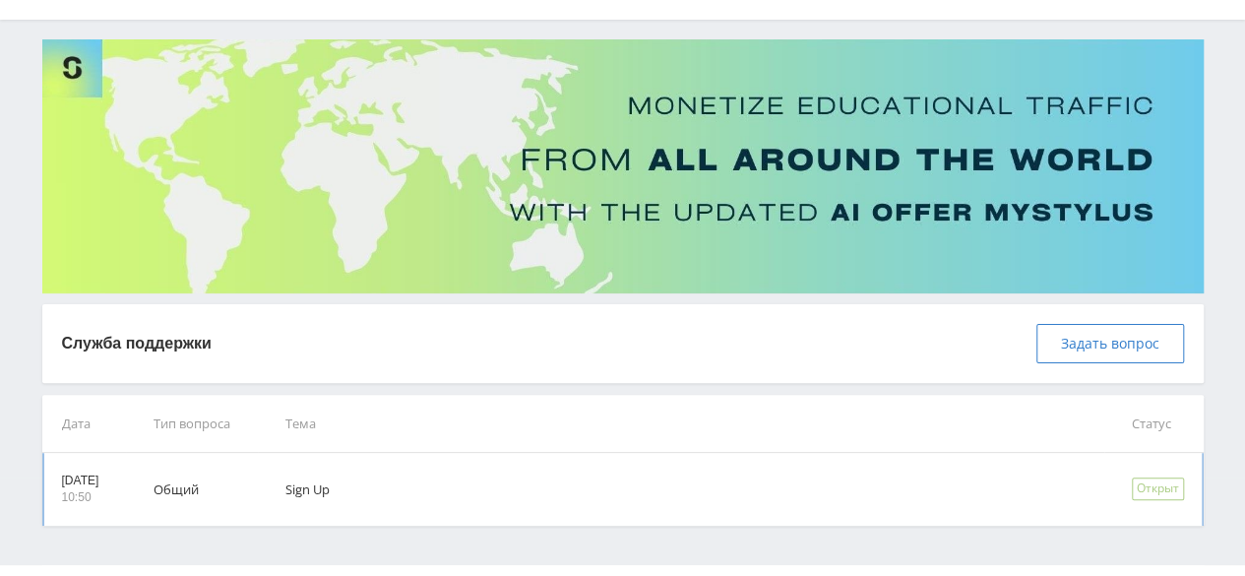
click at [199, 486] on td "Общий" at bounding box center [192, 489] width 132 height 73
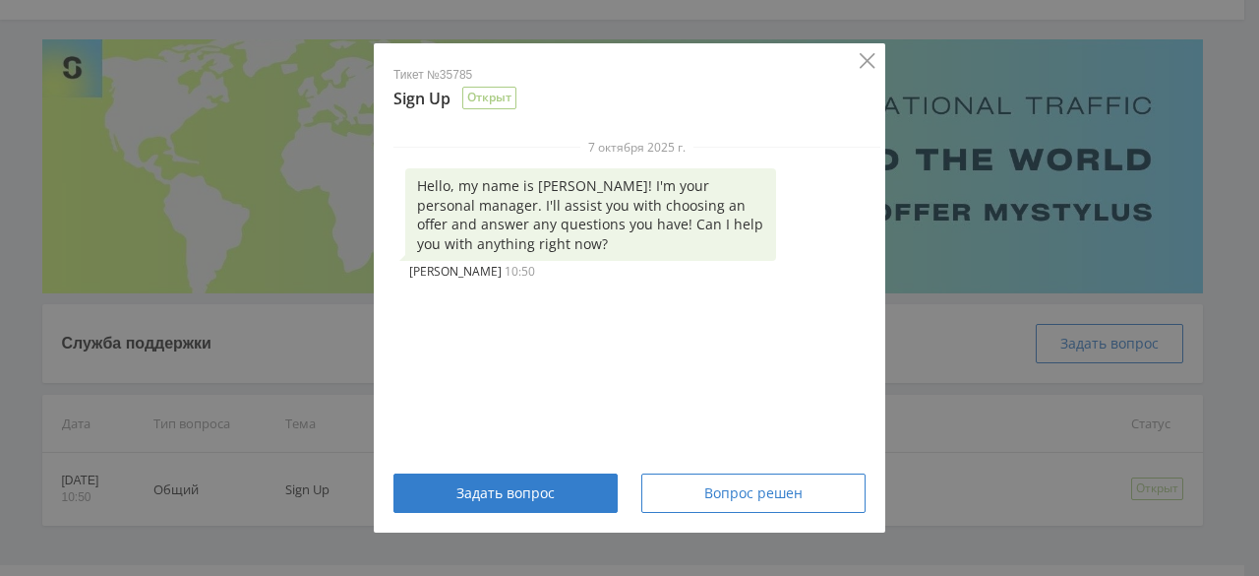
click at [860, 56] on icon "Close" at bounding box center [868, 61] width 16 height 16
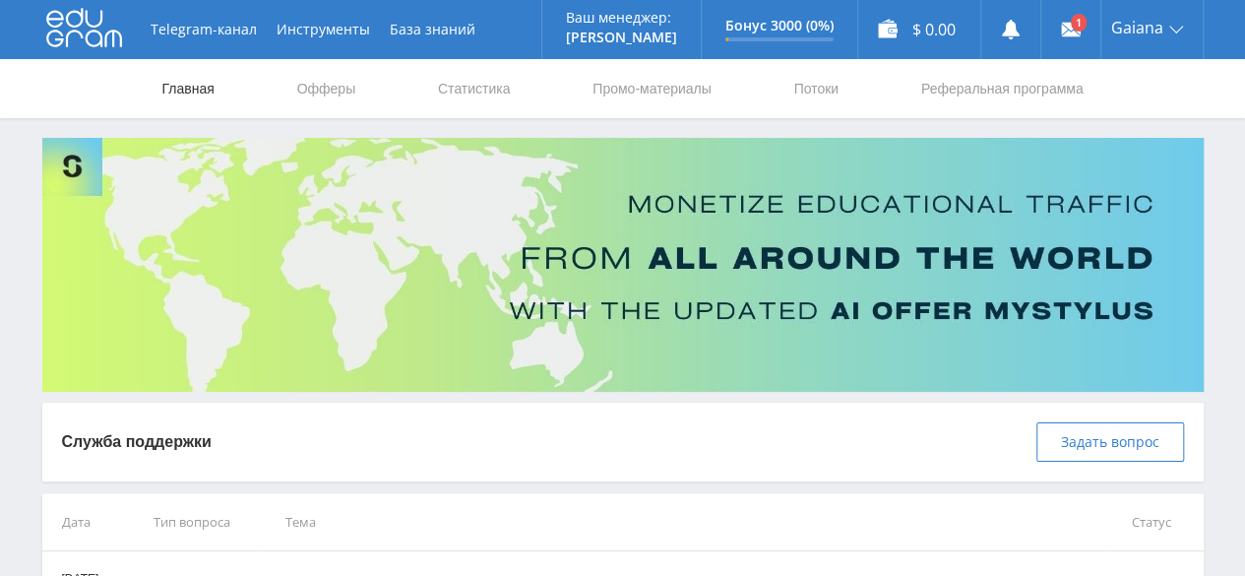
click at [178, 90] on link "Главная" at bounding box center [188, 88] width 56 height 59
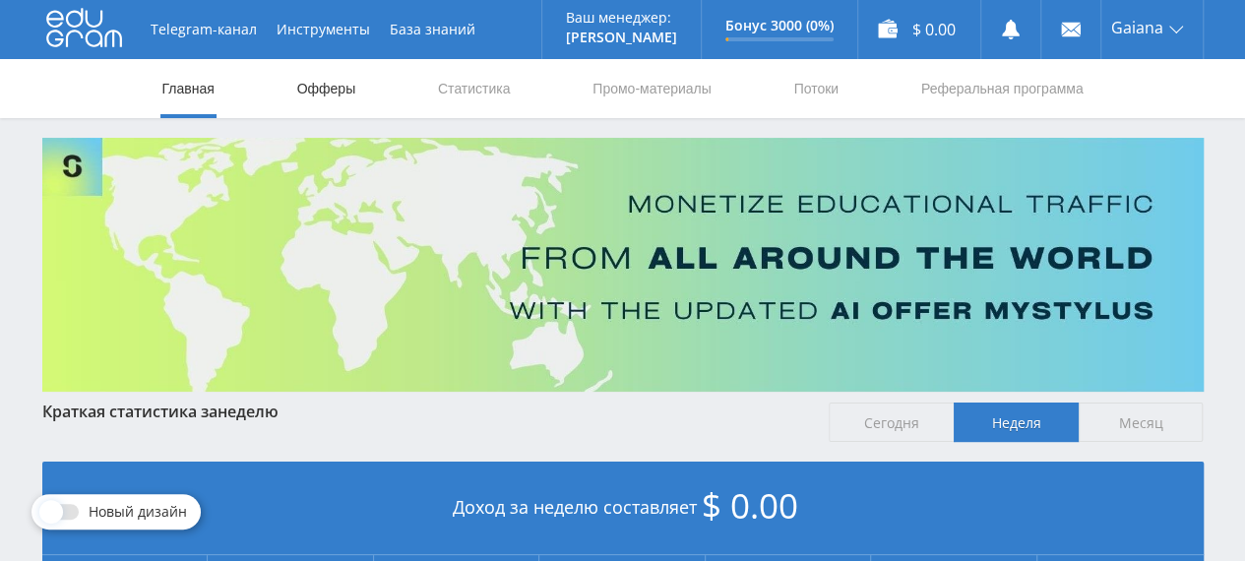
click at [340, 90] on link "Офферы" at bounding box center [326, 88] width 63 height 59
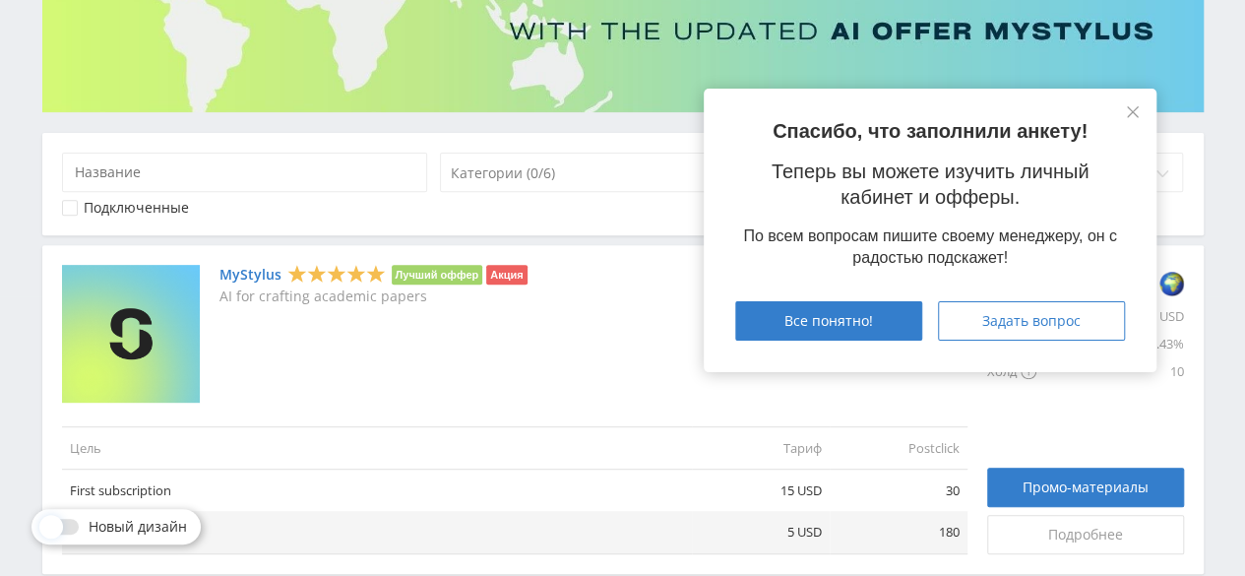
scroll to position [492, 0]
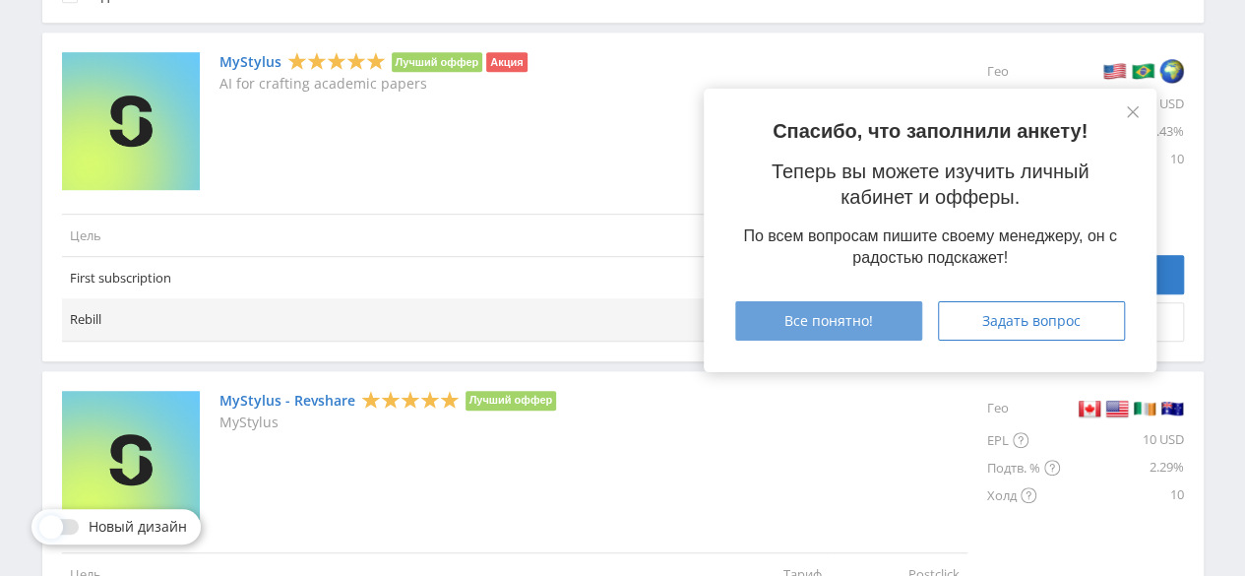
click at [830, 323] on span "Все понятно!" at bounding box center [828, 321] width 89 height 16
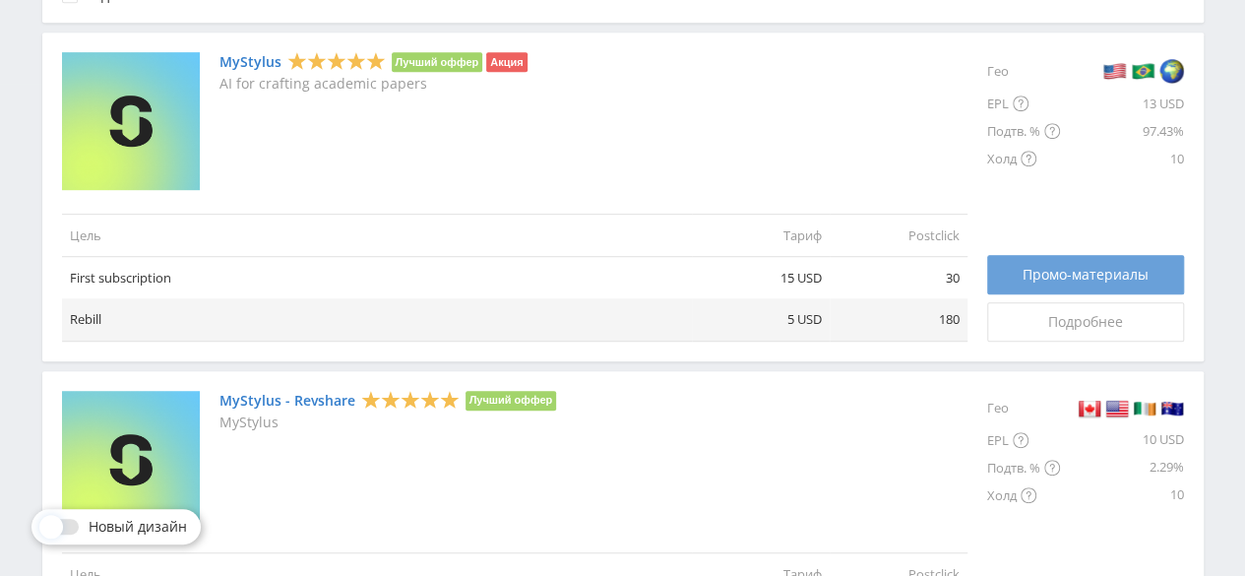
click at [1066, 286] on link "Промо-материалы" at bounding box center [1085, 274] width 197 height 39
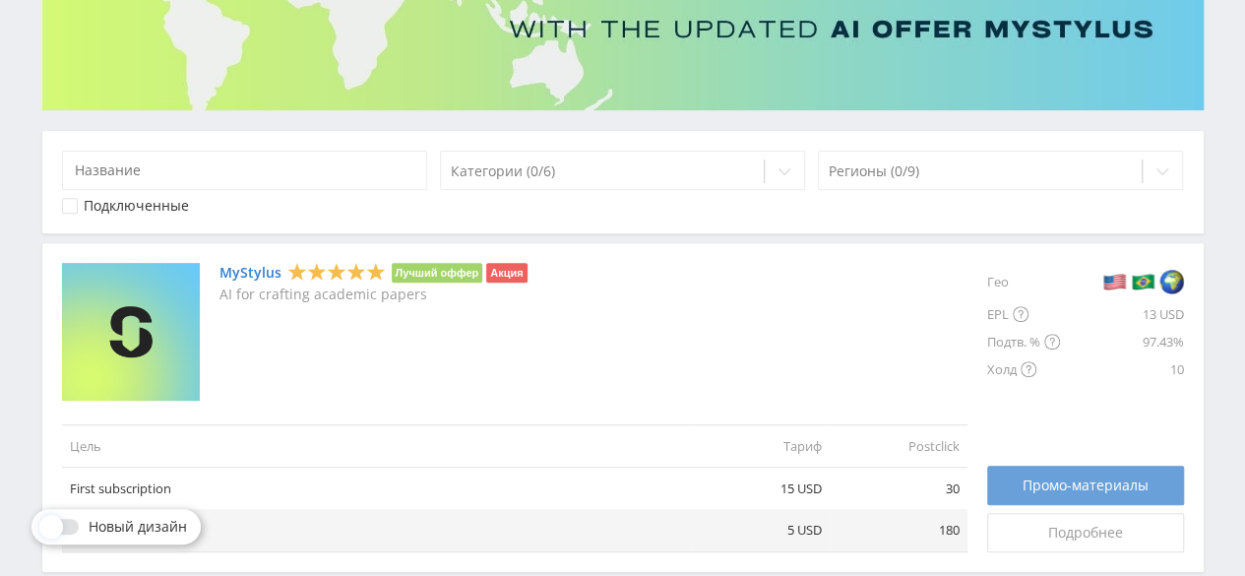
scroll to position [394, 0]
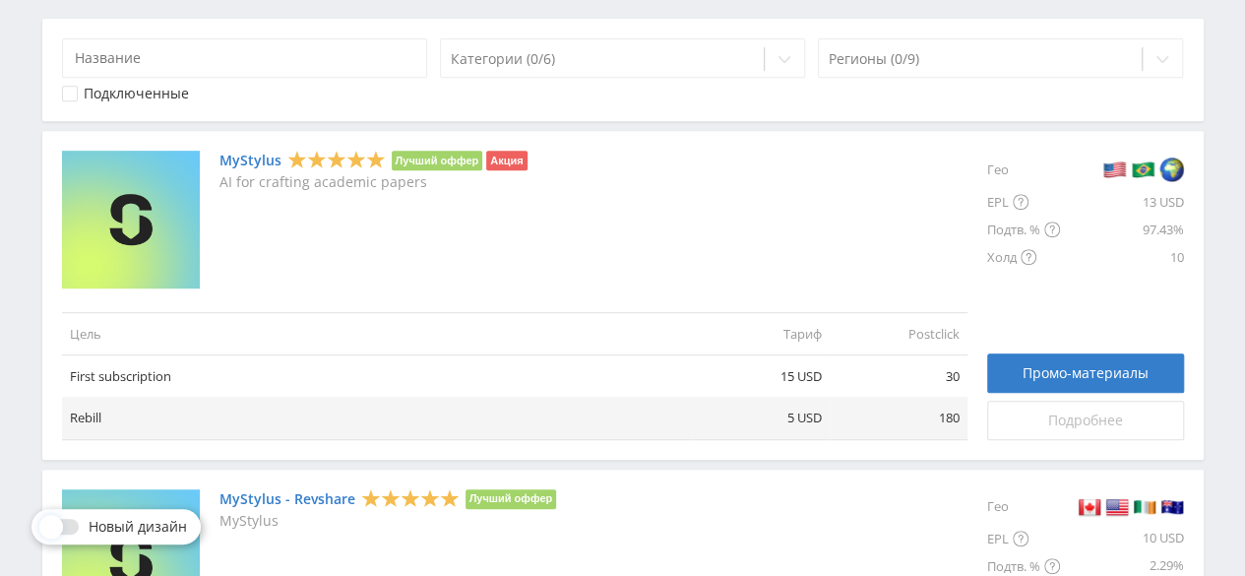
click at [1035, 416] on div "Подробнее" at bounding box center [1085, 420] width 148 height 16
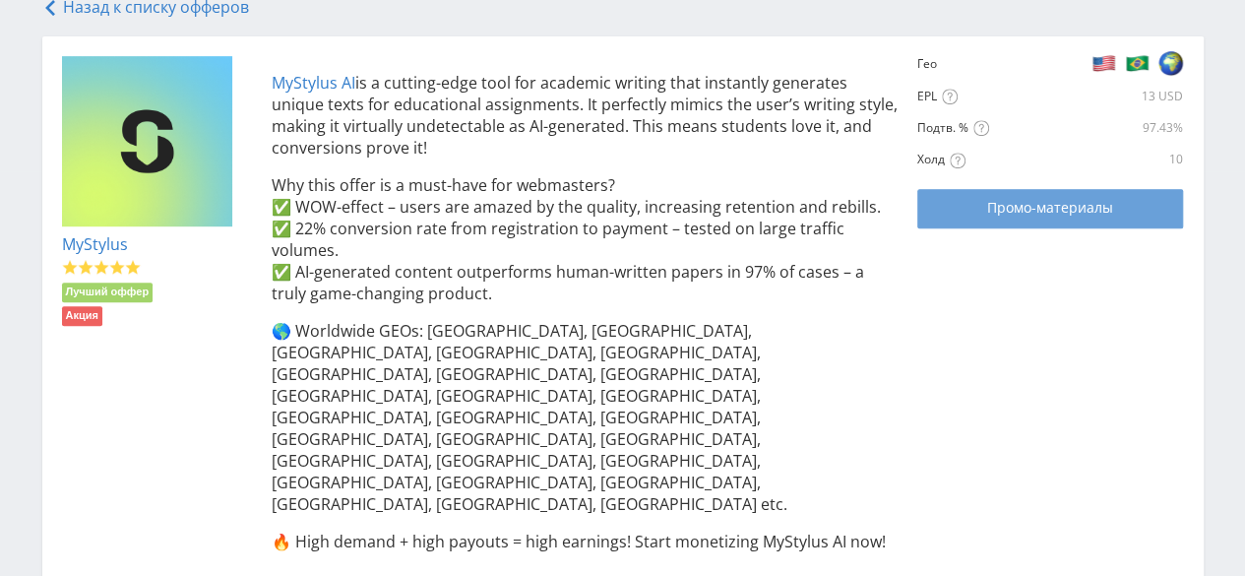
scroll to position [400, 0]
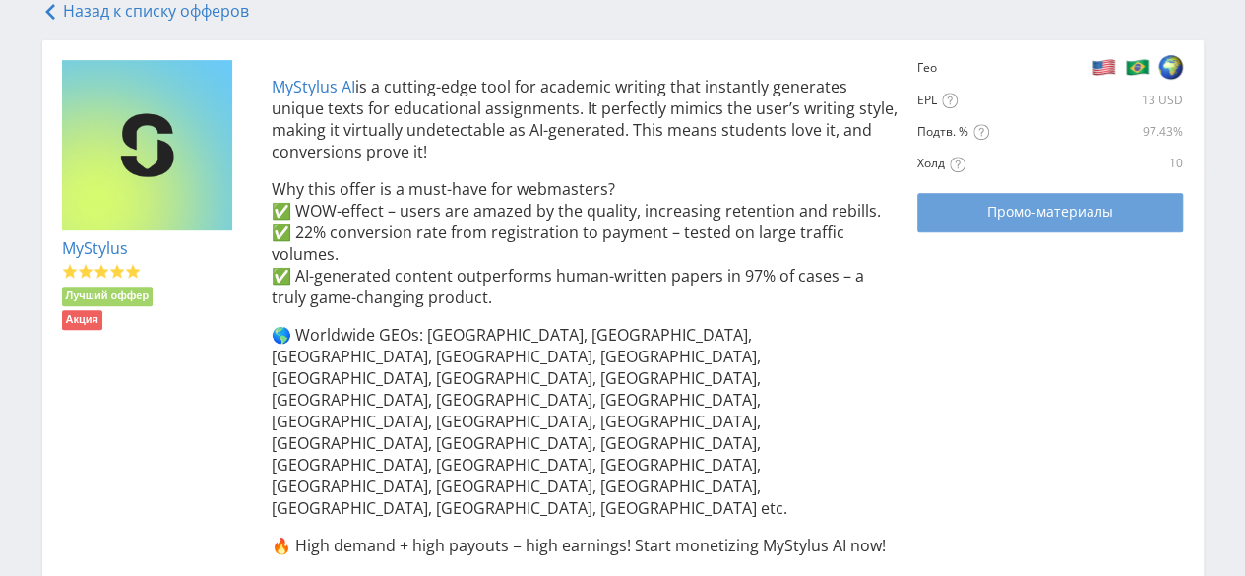
click at [1019, 227] on link "Промо-материалы" at bounding box center [1050, 212] width 266 height 39
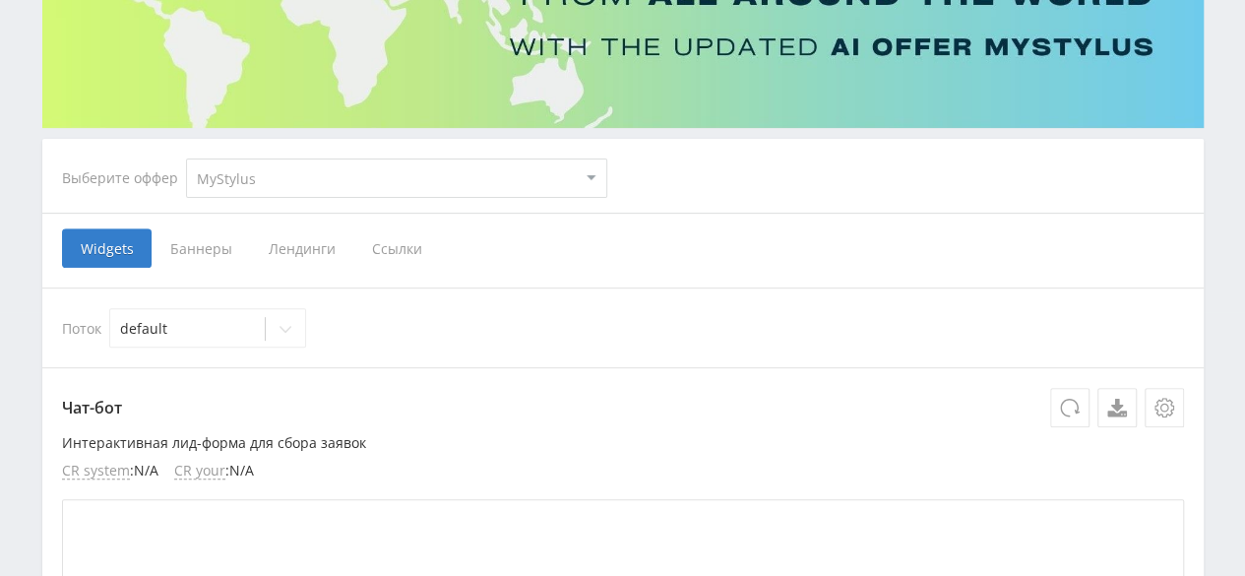
scroll to position [295, 0]
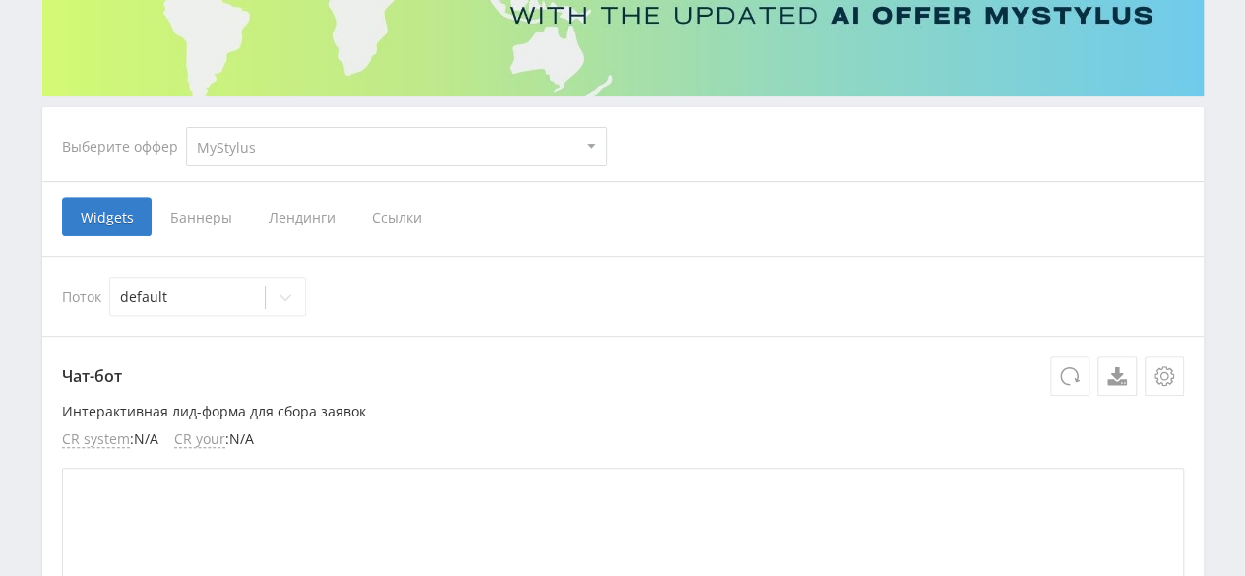
click at [377, 222] on span "Ссылки" at bounding box center [397, 216] width 88 height 39
click at [0, 0] on input "Ссылки" at bounding box center [0, 0] width 0 height 0
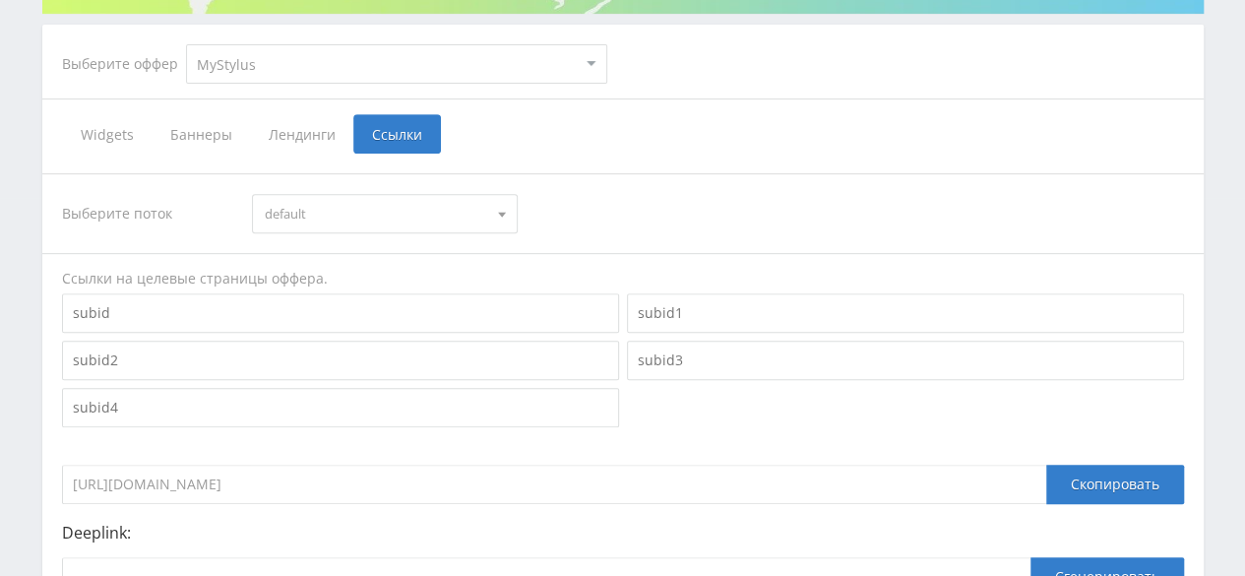
scroll to position [492, 0]
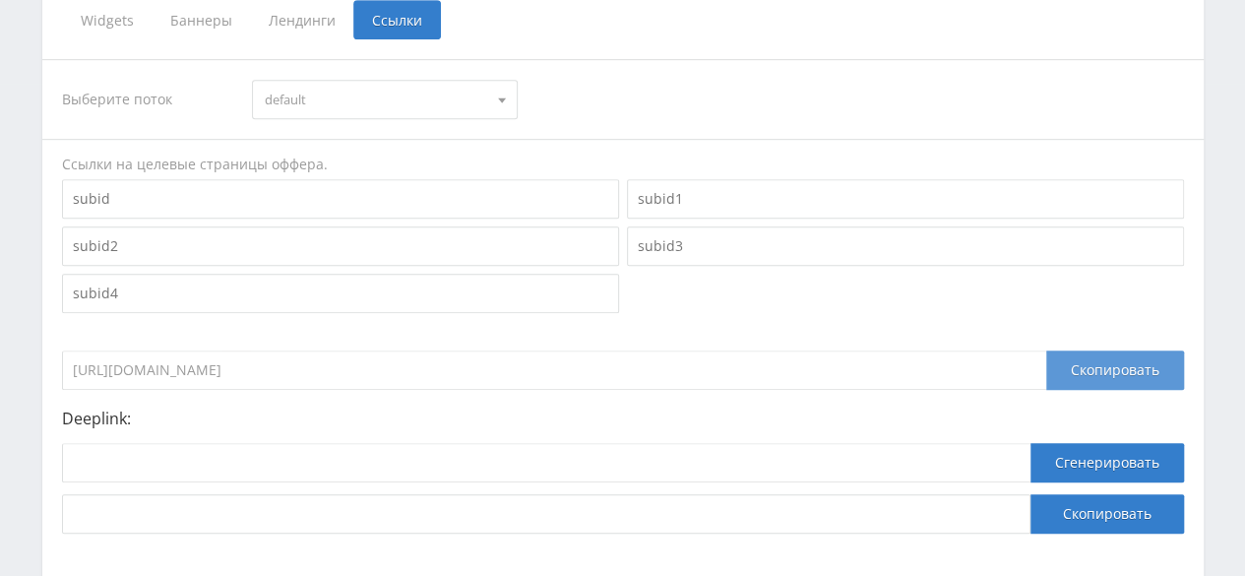
click at [1096, 375] on div "Скопировать" at bounding box center [1115, 369] width 138 height 39
click at [966, 429] on div "Deeplink: Сгенерировать Скопировать" at bounding box center [623, 471] width 1122 height 124
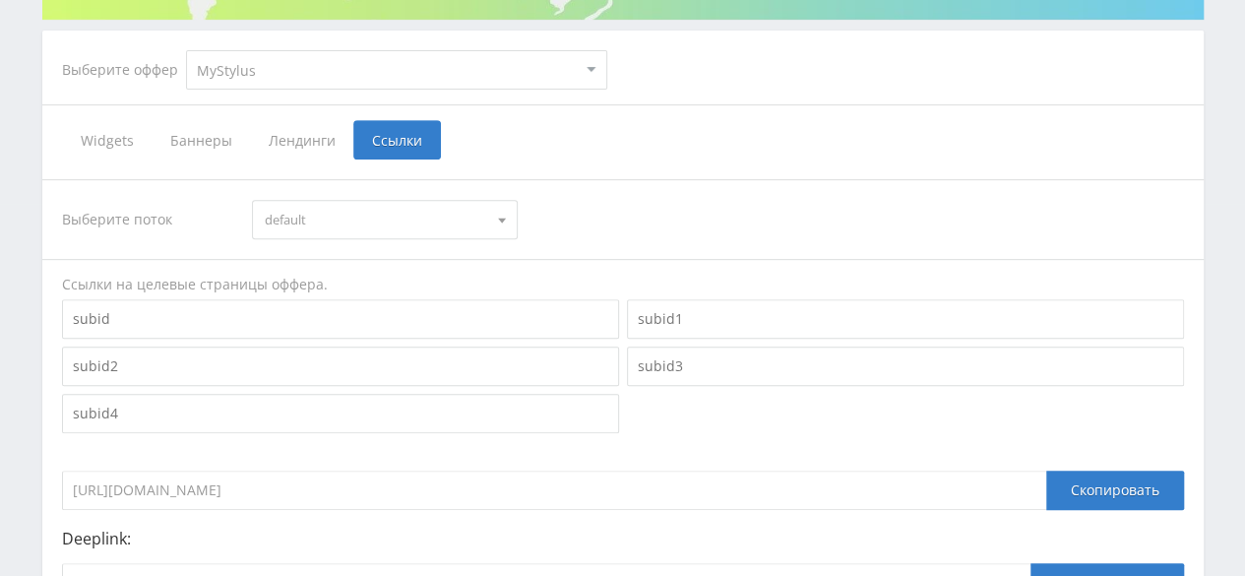
scroll to position [310, 0]
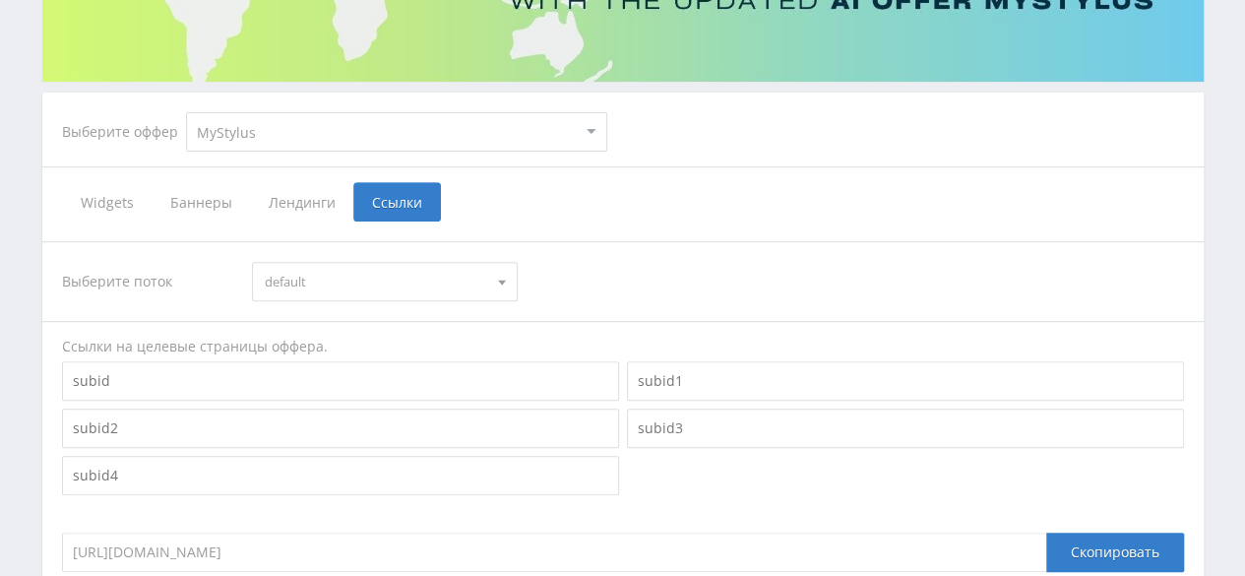
click at [596, 136] on select "MyStylus MyStylus - Revshare Кэмп Studybay Автор24 Studybay Brazil Study AI (Re…" at bounding box center [396, 131] width 421 height 39
select select "2"
click at [186, 112] on select "MyStylus MyStylus - Revshare Кэмп Studybay Автор24 Studybay Brazil Study AI (Re…" at bounding box center [396, 131] width 421 height 39
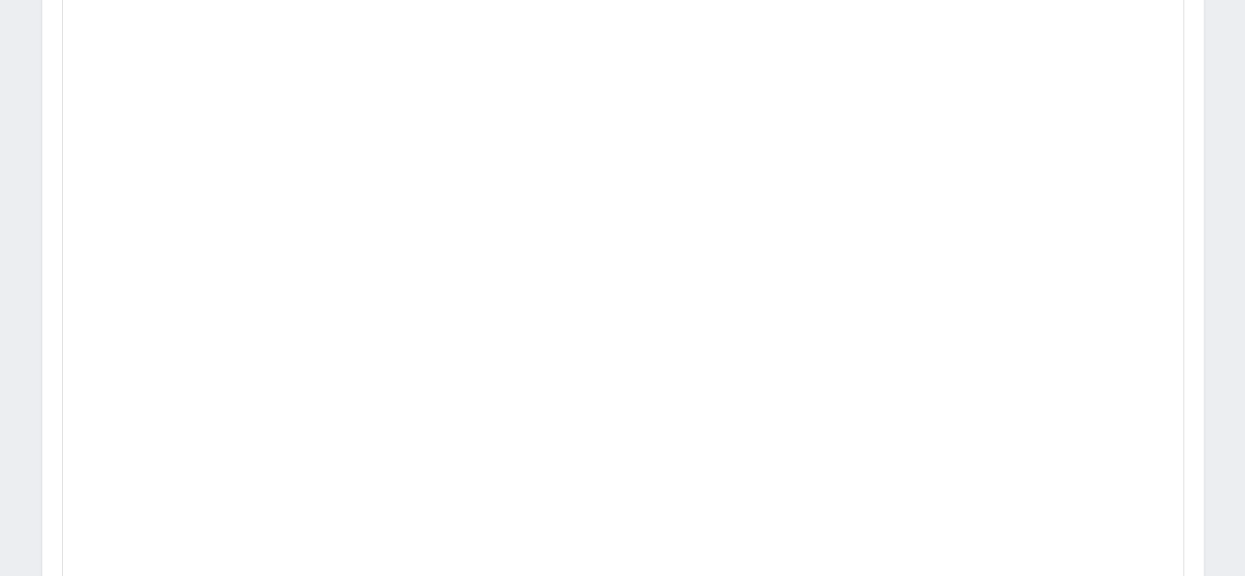
scroll to position [388, 0]
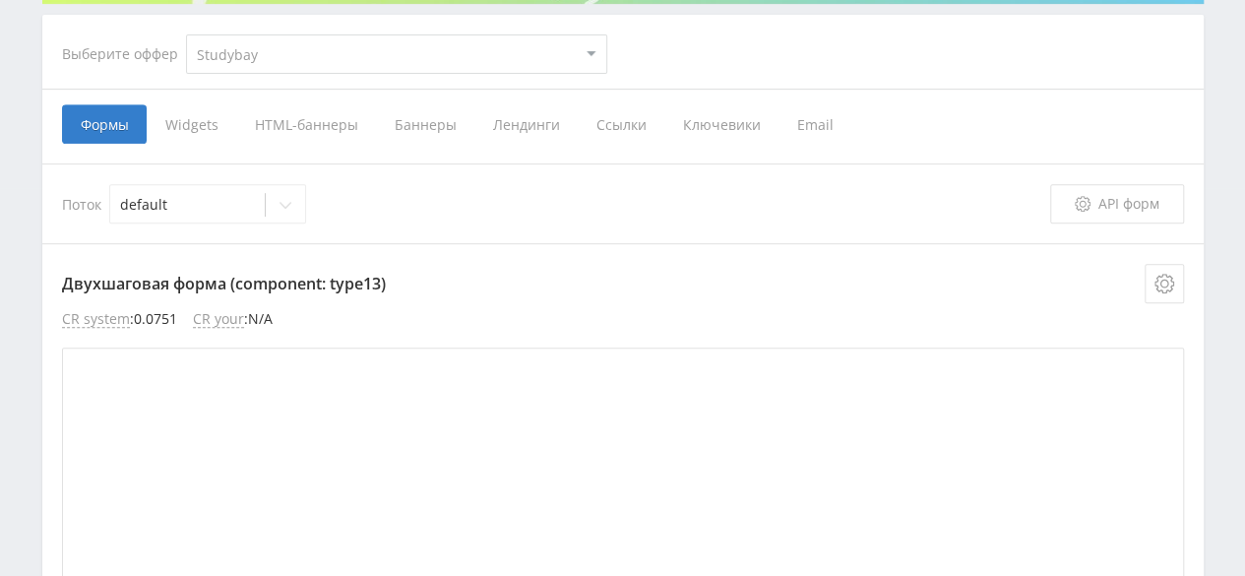
click at [558, 46] on select "MyStylus MyStylus - Revshare Кэмп Studybay Автор24 Studybay Brazil Study AI (Re…" at bounding box center [396, 53] width 421 height 39
select select "1"
click at [186, 34] on select "MyStylus MyStylus - Revshare Кэмп Studybay Автор24 Studybay Brazil Study AI (Re…" at bounding box center [396, 53] width 421 height 39
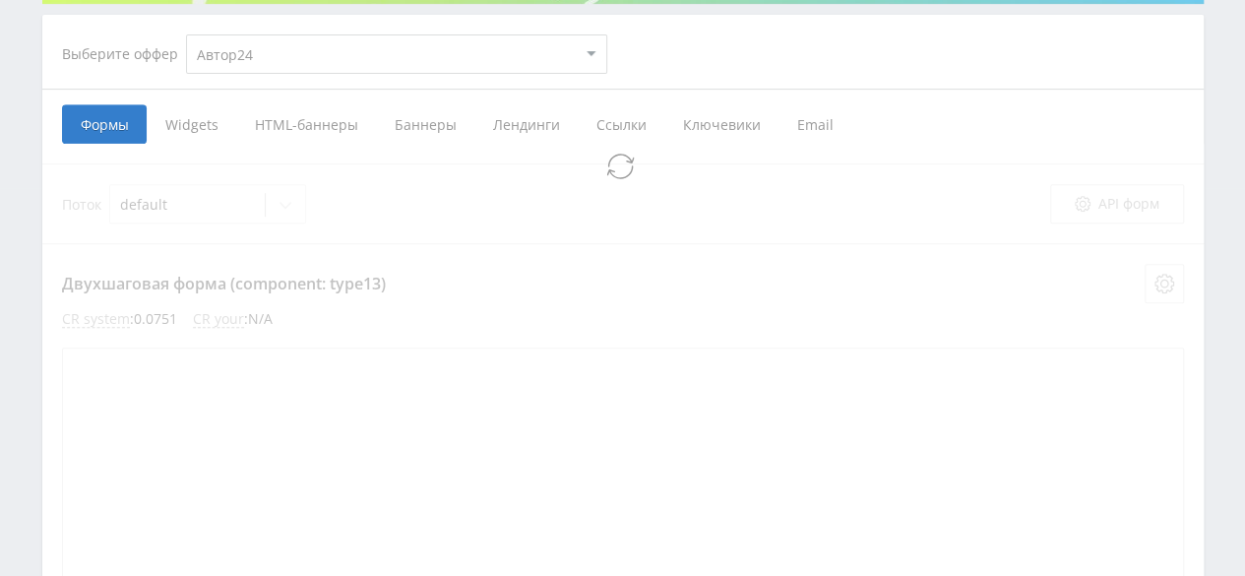
select select "1"
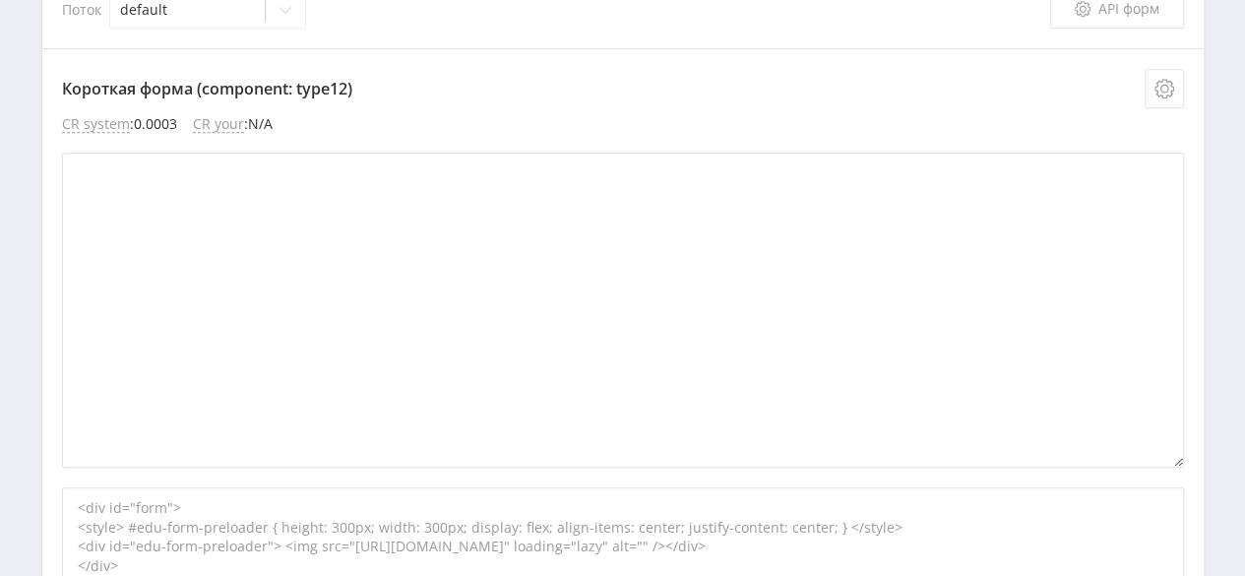
scroll to position [486, 0]
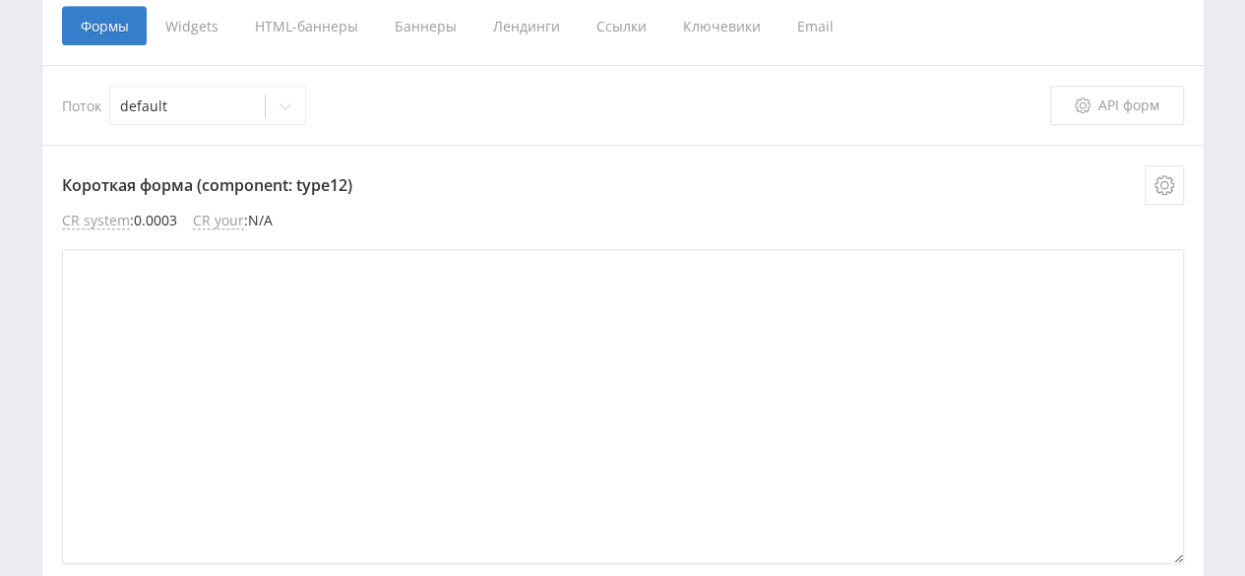
click at [88, 29] on span "Формы" at bounding box center [104, 25] width 85 height 39
click at [0, 0] on input "Формы" at bounding box center [0, 0] width 0 height 0
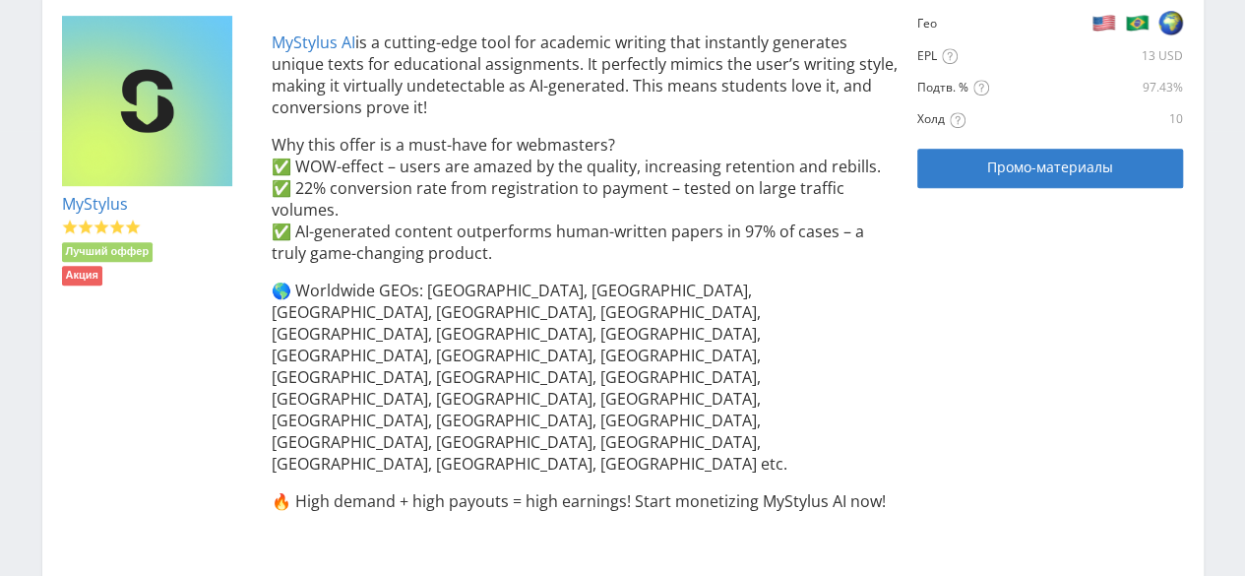
scroll to position [197, 0]
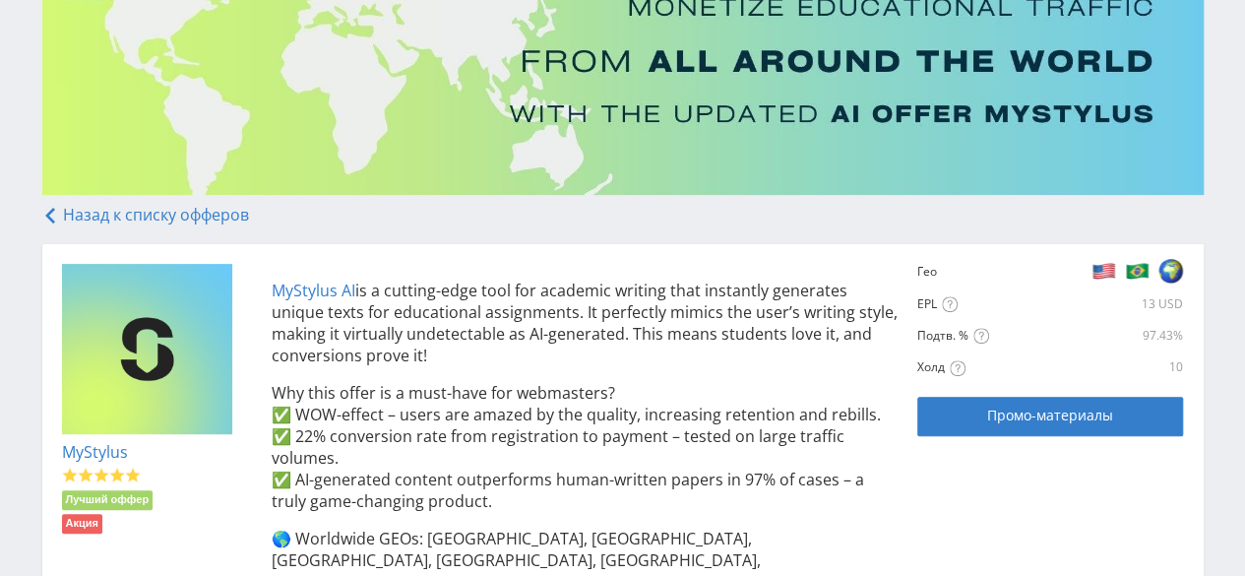
click at [73, 211] on link "Назад к списку офферов" at bounding box center [145, 215] width 207 height 22
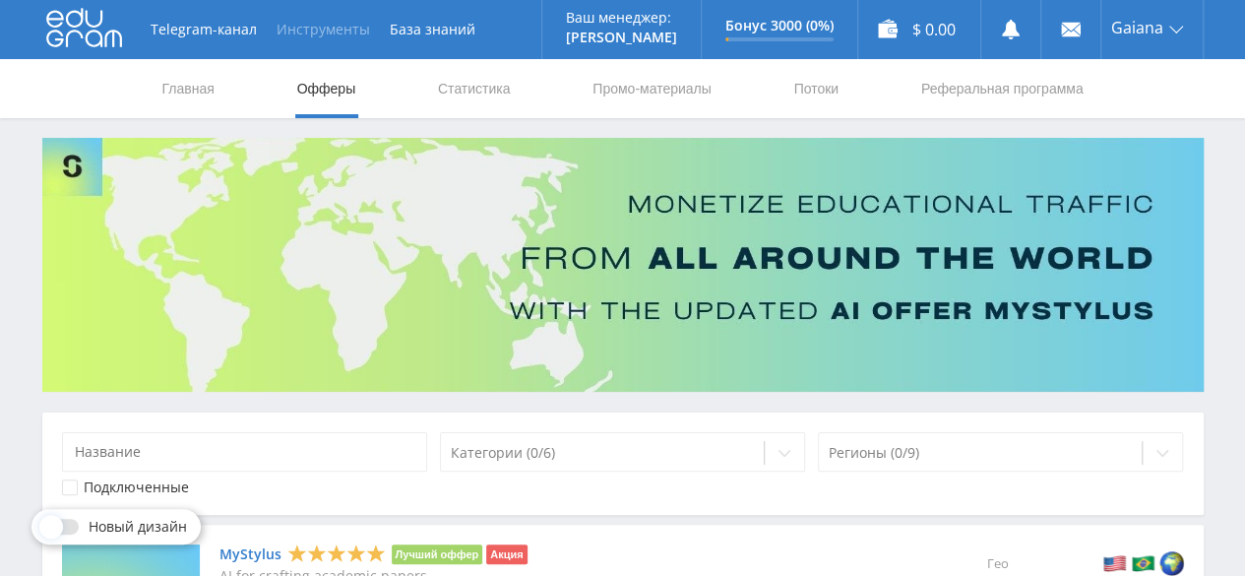
click at [337, 36] on button "Инструменты" at bounding box center [323, 29] width 113 height 59
click at [401, 32] on link "База знаний" at bounding box center [432, 29] width 105 height 59
click at [81, 36] on use at bounding box center [84, 28] width 76 height 38
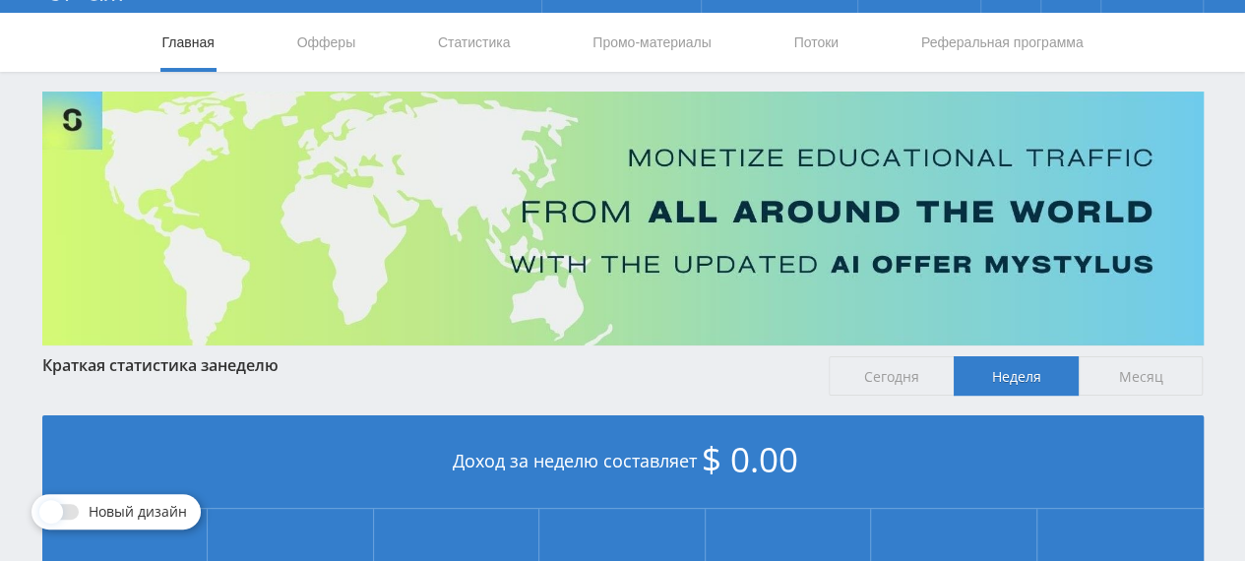
scroll to position [16, 0]
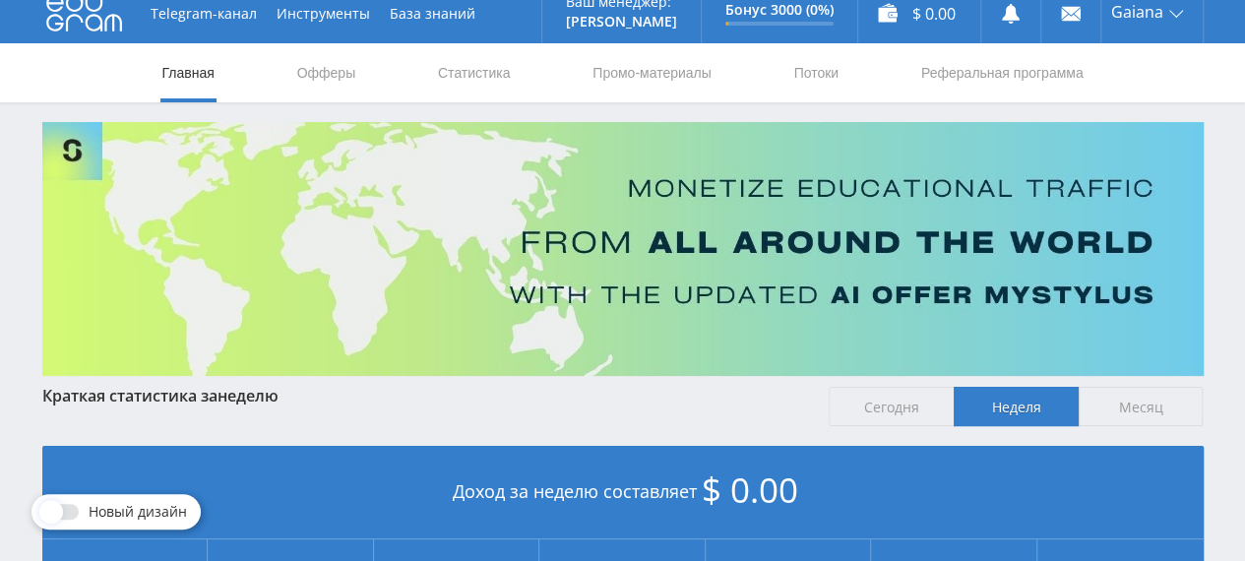
click at [910, 415] on span "Сегодня" at bounding box center [890, 406] width 125 height 39
click at [0, 0] on input "Сегодня" at bounding box center [0, 0] width 0 height 0
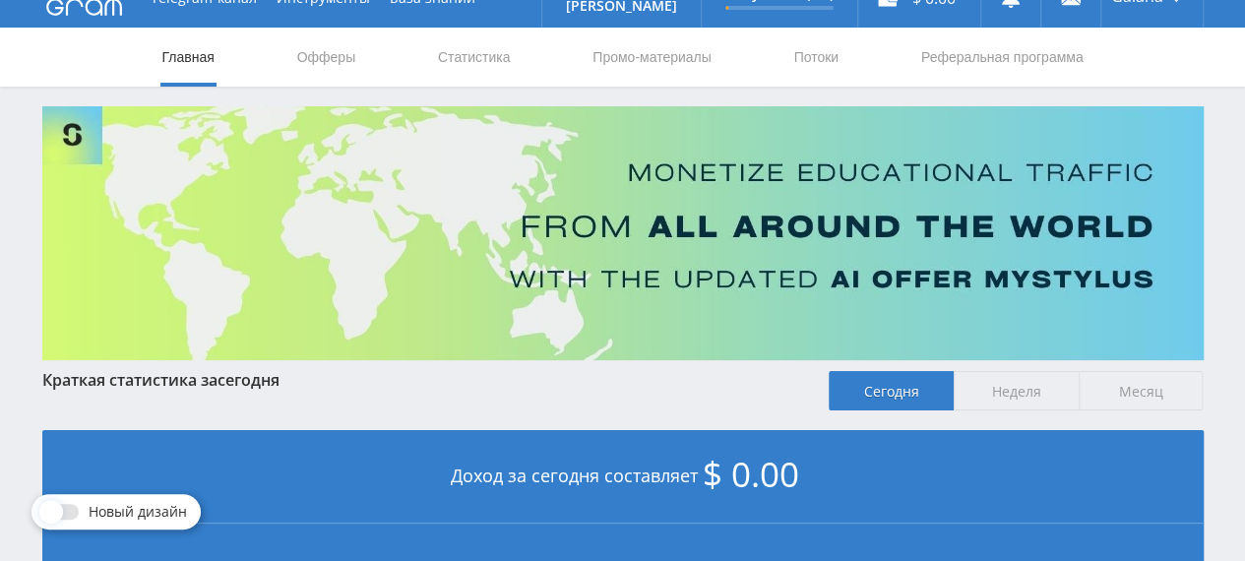
scroll to position [0, 0]
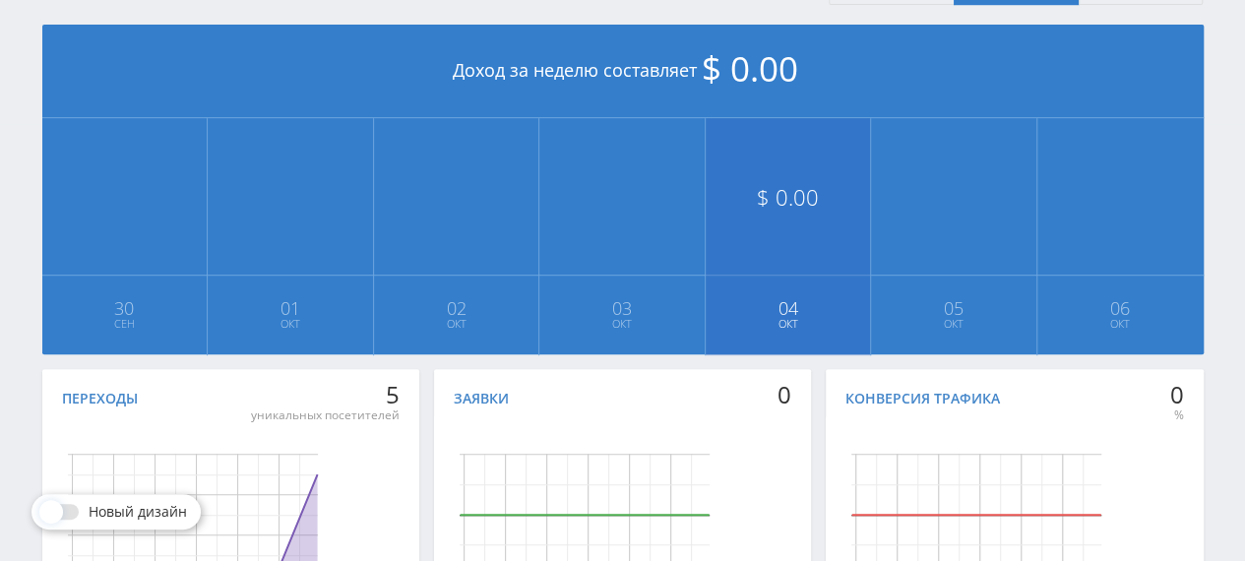
scroll to position [213, 0]
